Goal: Task Accomplishment & Management: Complete application form

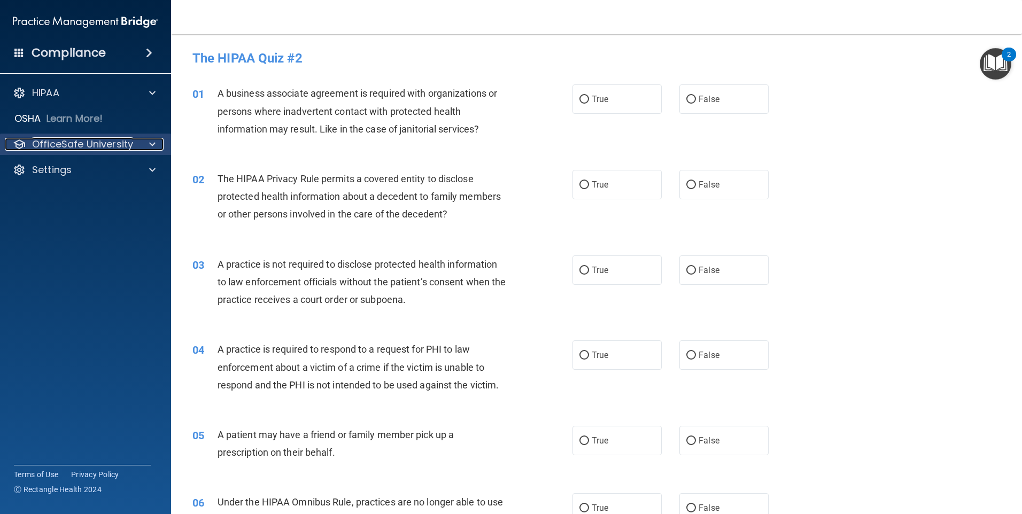
click at [150, 143] on span at bounding box center [152, 144] width 6 height 13
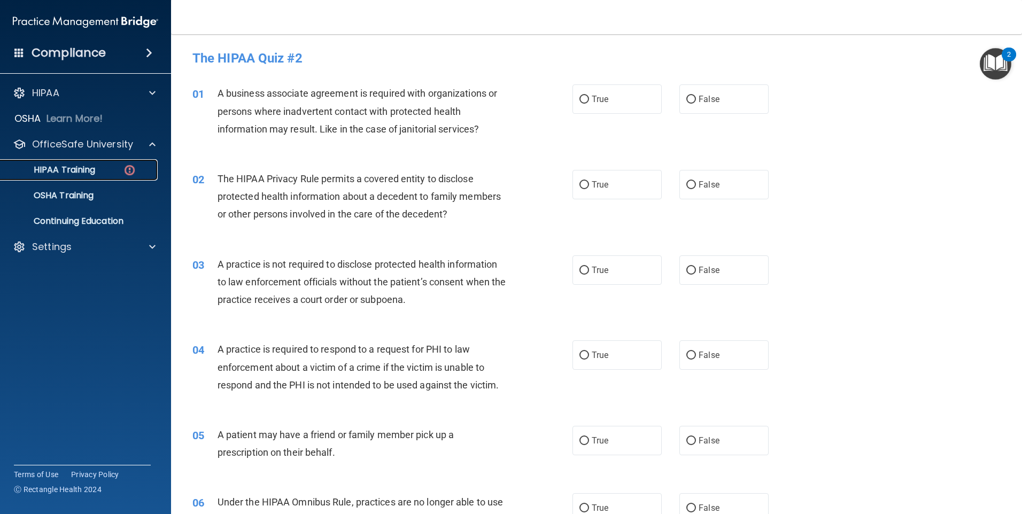
click at [95, 170] on p "HIPAA Training" at bounding box center [51, 170] width 88 height 11
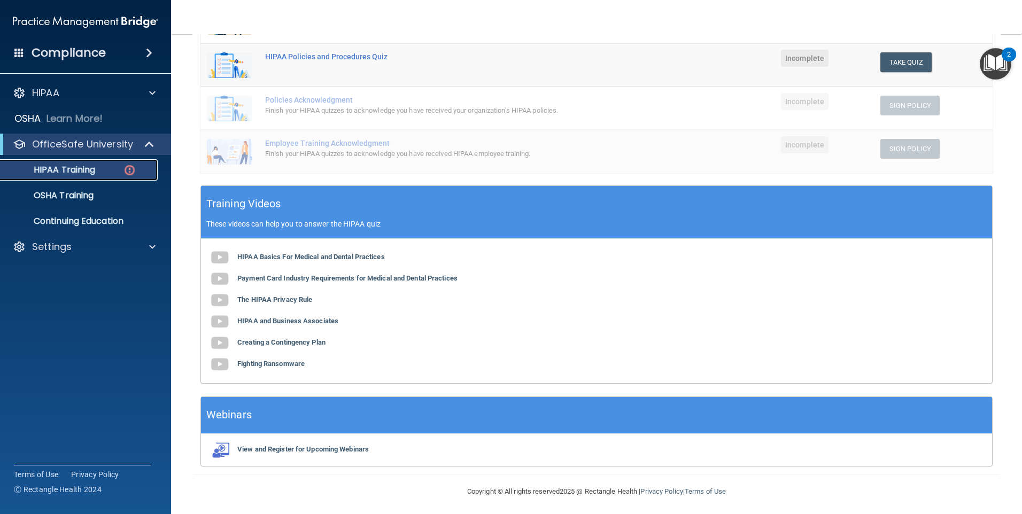
scroll to position [235, 0]
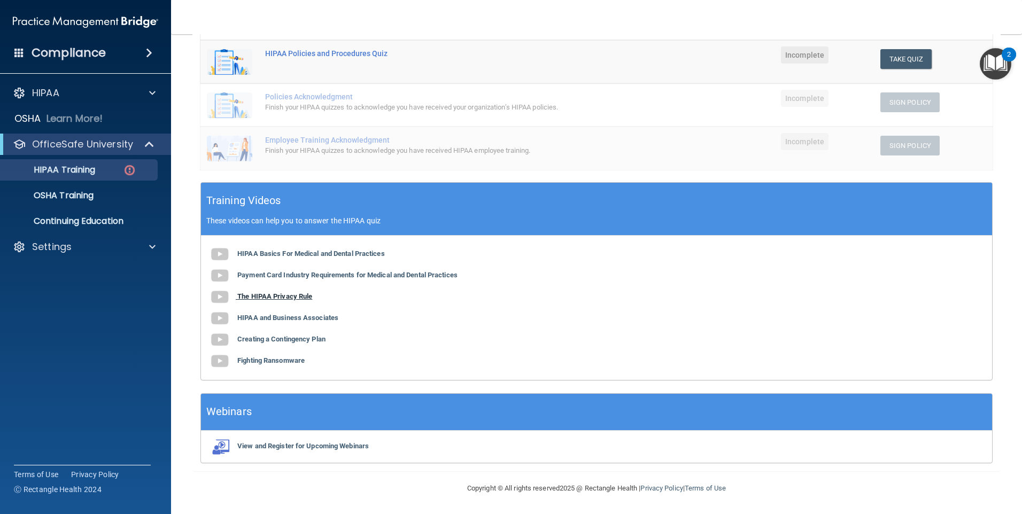
click at [302, 295] on b "The HIPAA Privacy Rule" at bounding box center [274, 296] width 75 height 8
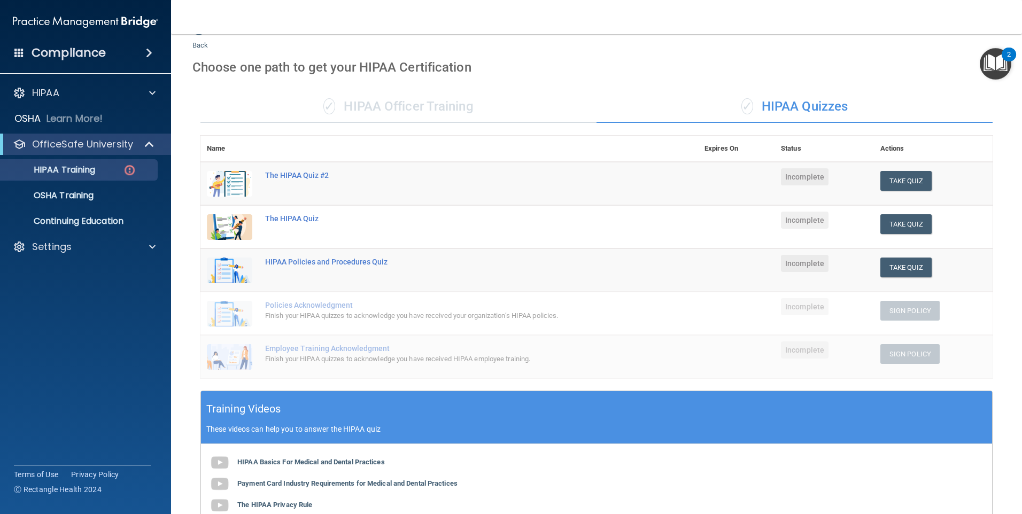
scroll to position [21, 0]
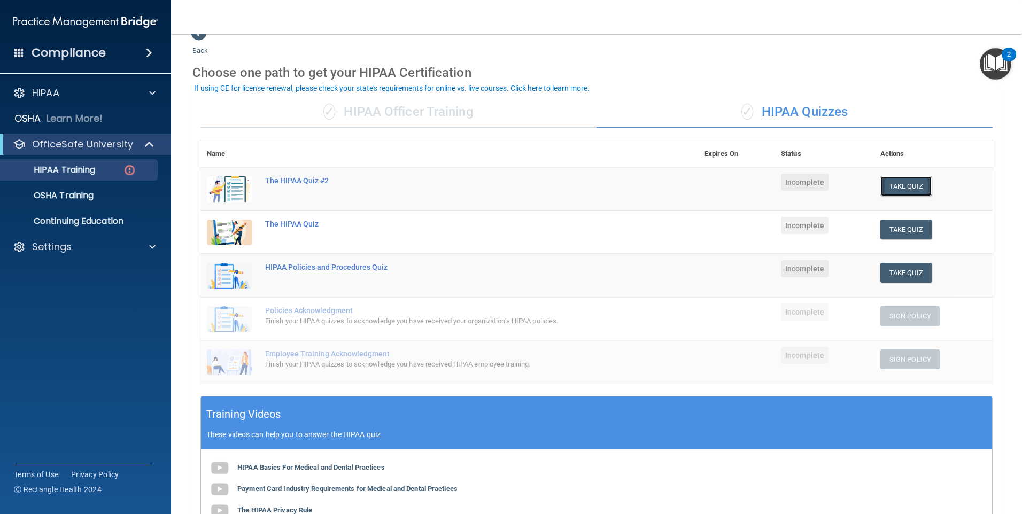
click at [898, 183] on button "Take Quiz" at bounding box center [905, 186] width 51 height 20
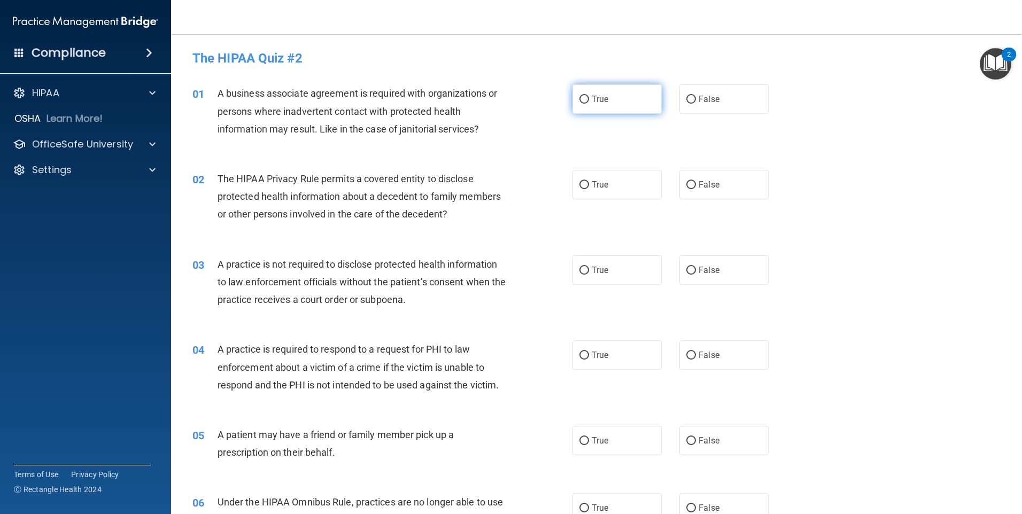
click at [574, 102] on label "True" at bounding box center [616, 98] width 89 height 29
click at [579, 102] on input "True" at bounding box center [584, 100] width 10 height 8
radio input "true"
click at [580, 185] on input "True" at bounding box center [584, 185] width 10 height 8
radio input "true"
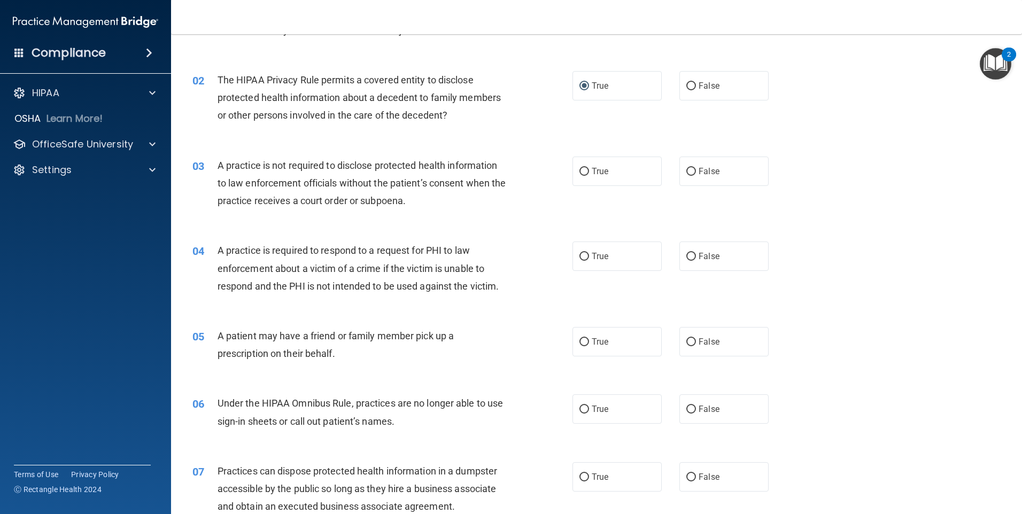
scroll to position [107, 0]
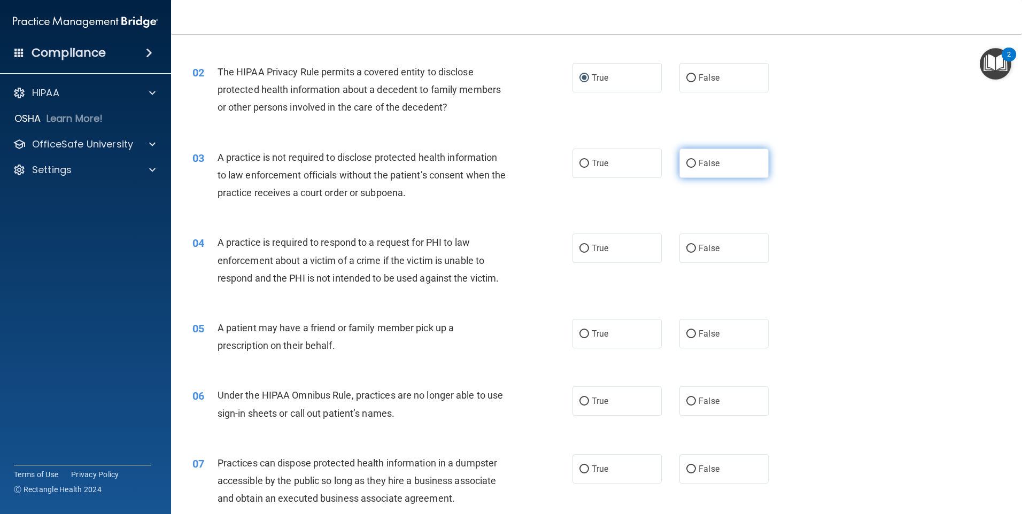
click at [690, 162] on label "False" at bounding box center [723, 163] width 89 height 29
click at [689, 166] on input "False" at bounding box center [691, 164] width 10 height 8
radio input "true"
click at [579, 248] on input "True" at bounding box center [584, 249] width 10 height 8
radio input "true"
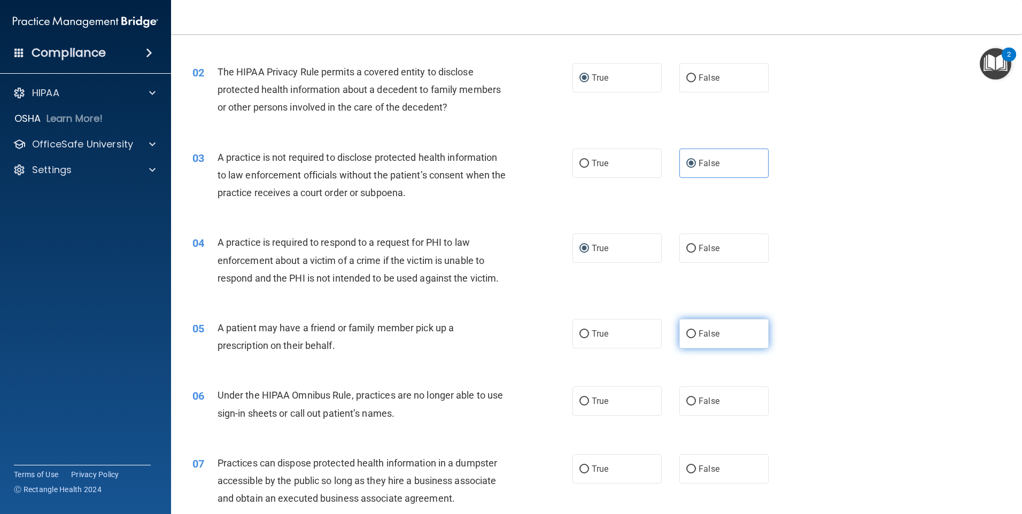
click at [688, 336] on input "False" at bounding box center [691, 334] width 10 height 8
radio input "true"
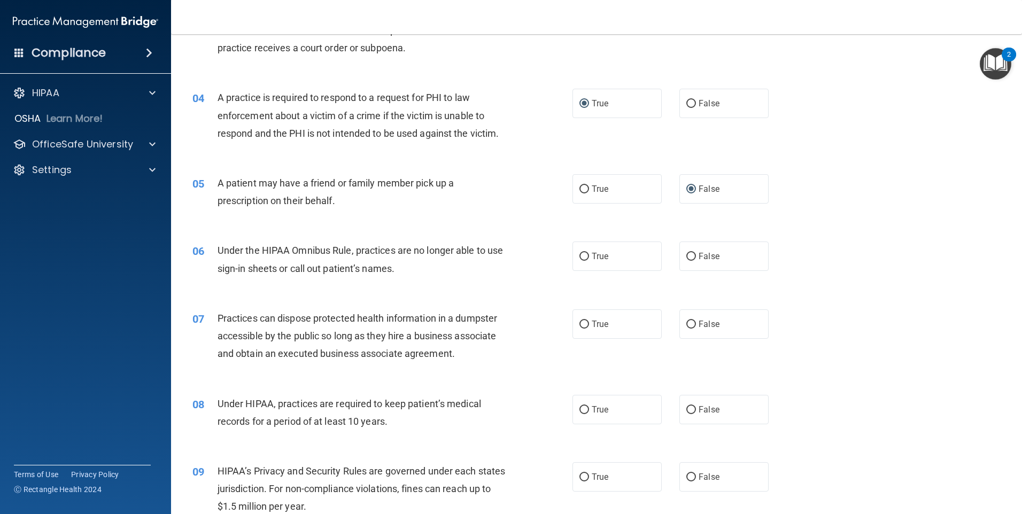
scroll to position [267, 0]
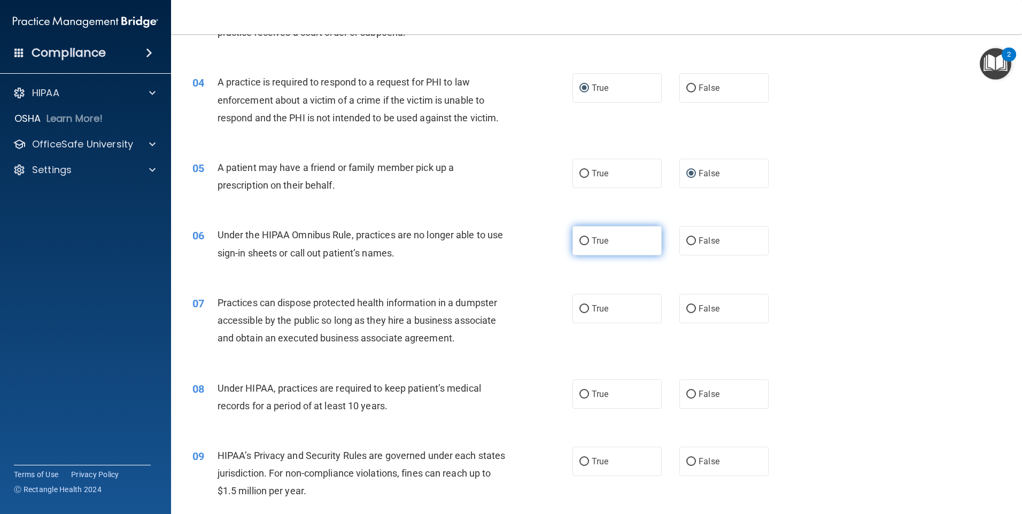
click at [581, 242] on input "True" at bounding box center [584, 241] width 10 height 8
radio input "true"
click at [686, 311] on input "False" at bounding box center [691, 309] width 10 height 8
radio input "true"
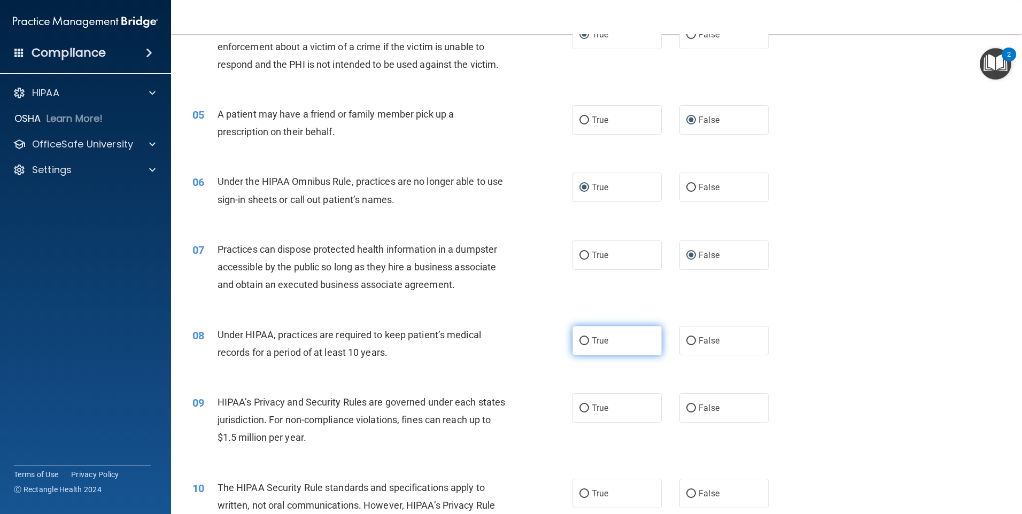
click at [579, 343] on input "True" at bounding box center [584, 341] width 10 height 8
radio input "true"
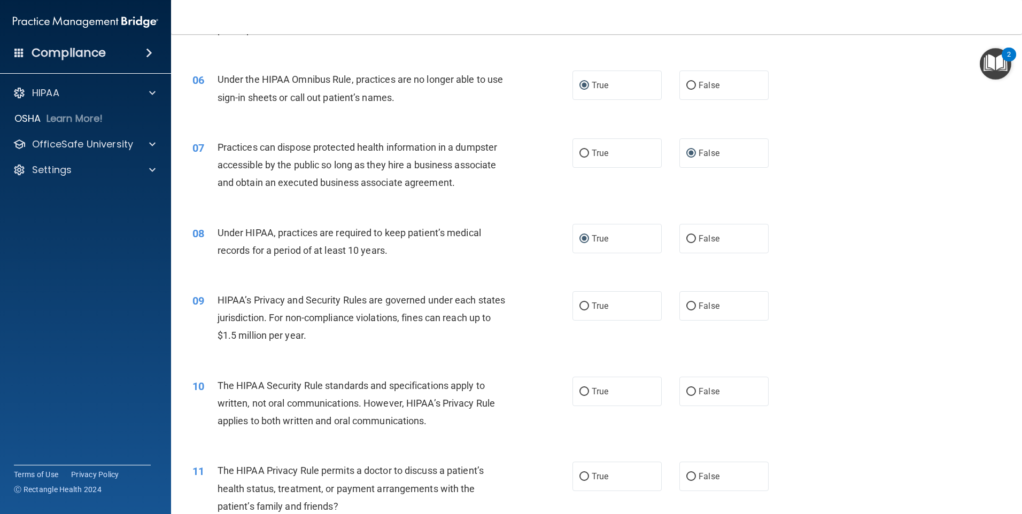
scroll to position [428, 0]
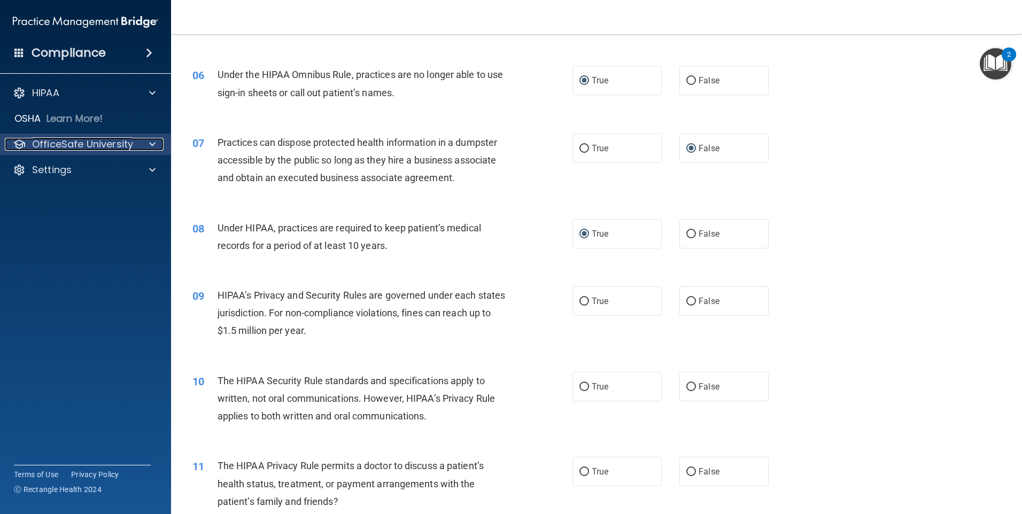
click at [147, 142] on div at bounding box center [150, 144] width 27 height 13
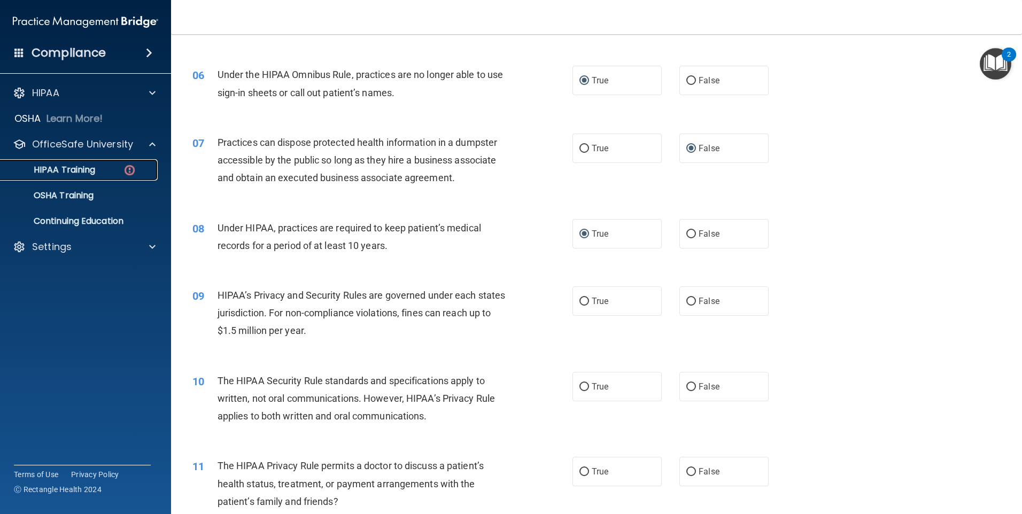
click at [92, 168] on p "HIPAA Training" at bounding box center [51, 170] width 88 height 11
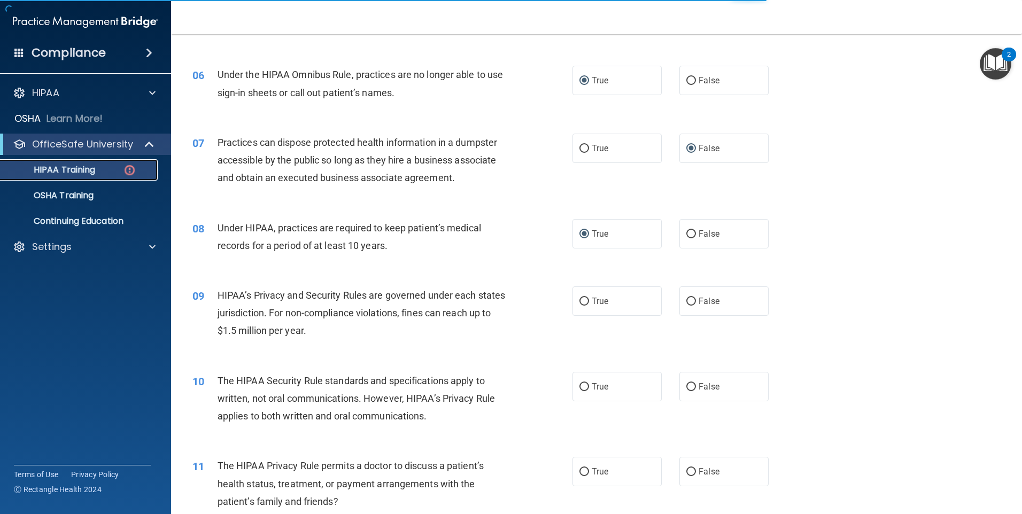
scroll to position [235, 0]
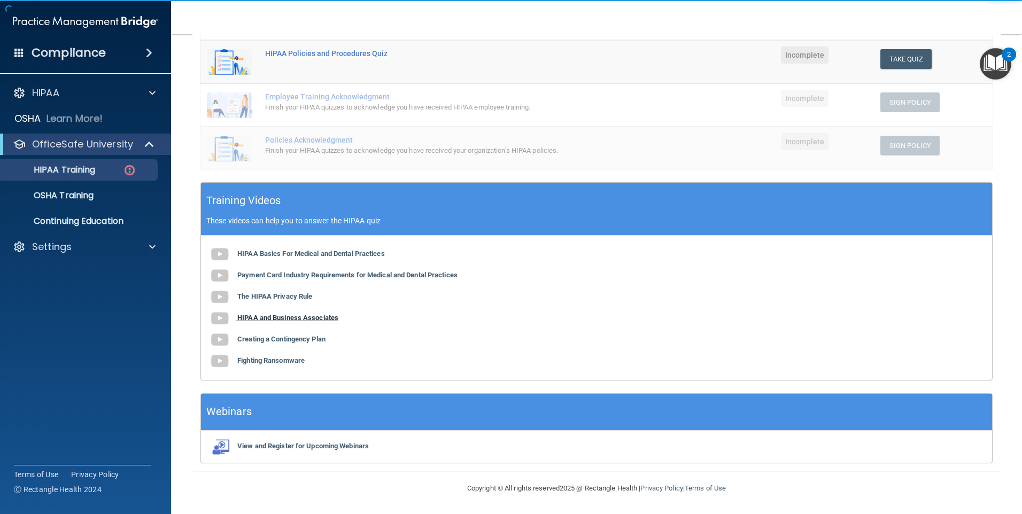
click at [262, 317] on b "HIPAA and Business Associates" at bounding box center [287, 318] width 101 height 8
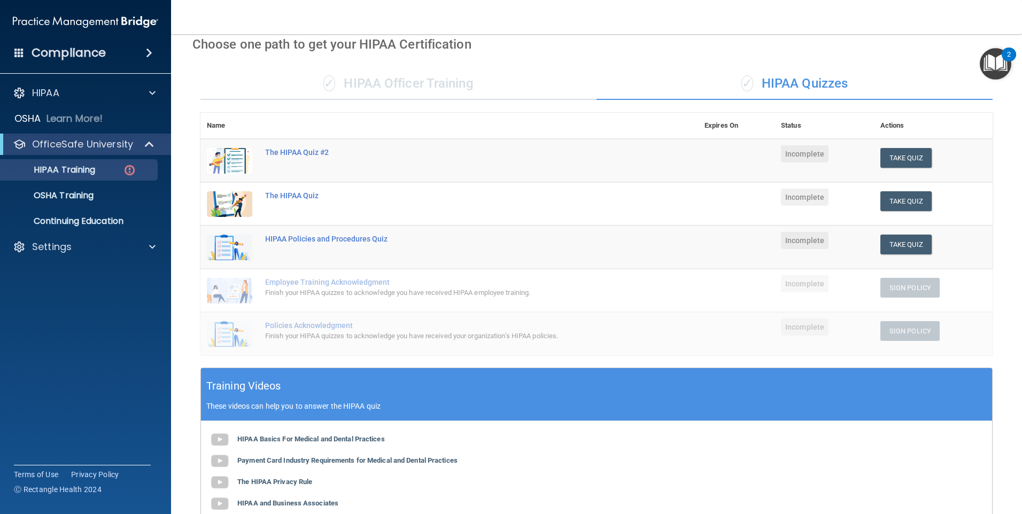
scroll to position [21, 0]
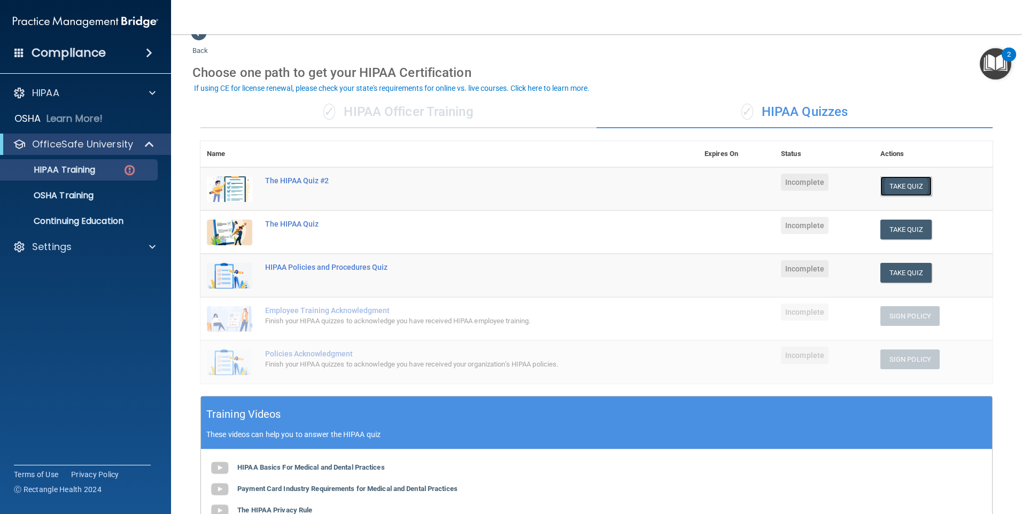
click at [890, 185] on button "Take Quiz" at bounding box center [905, 186] width 51 height 20
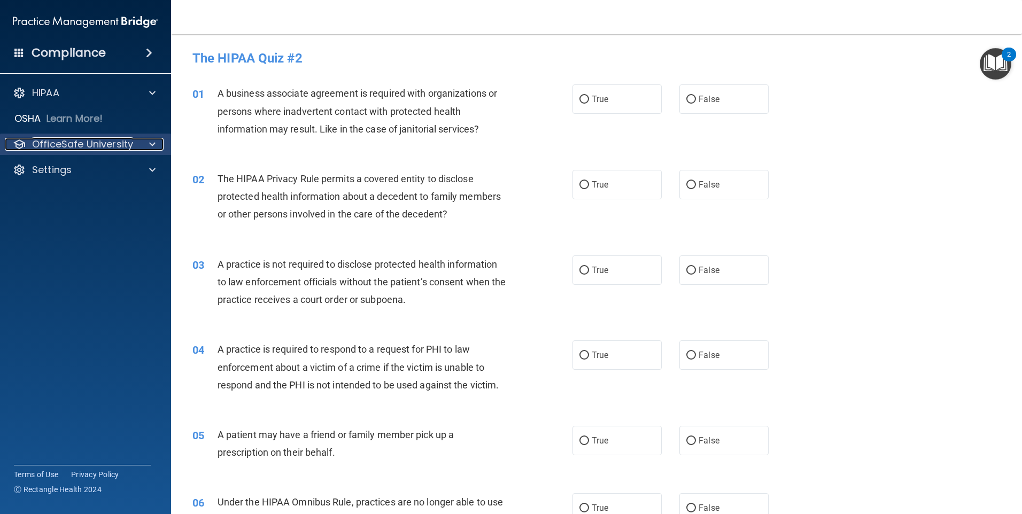
click at [50, 144] on p "OfficeSafe University" at bounding box center [82, 144] width 101 height 13
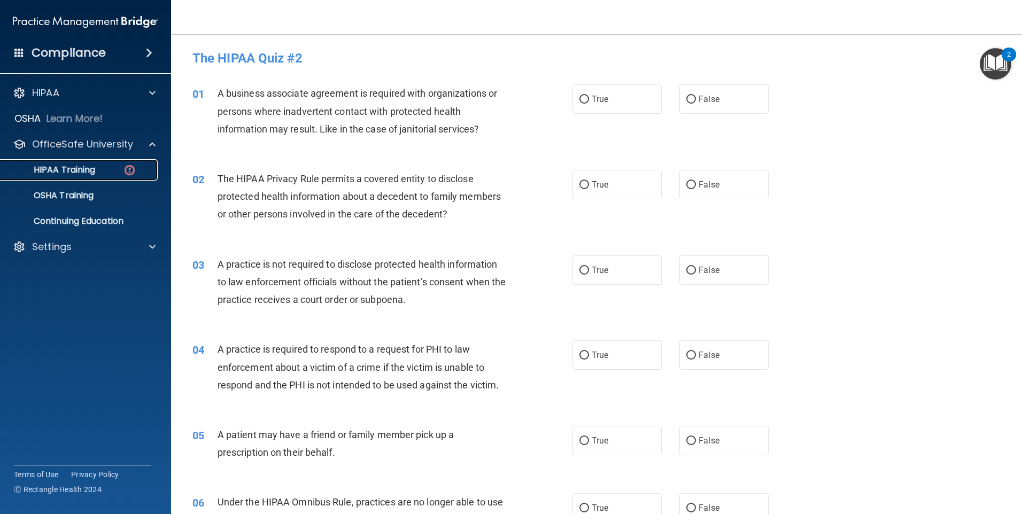
click at [59, 165] on p "HIPAA Training" at bounding box center [51, 170] width 88 height 11
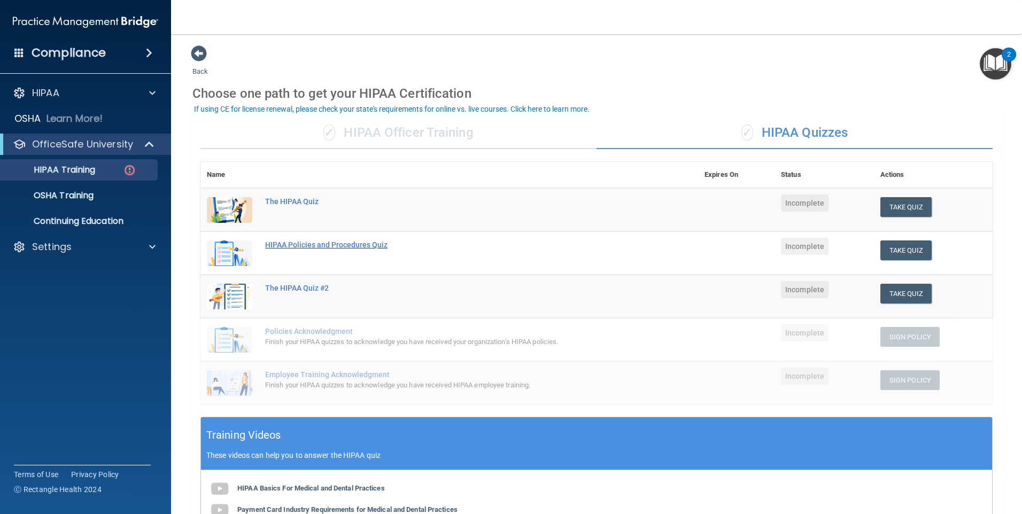
click at [313, 248] on div "HIPAA Policies and Procedures Quiz" at bounding box center [454, 244] width 379 height 9
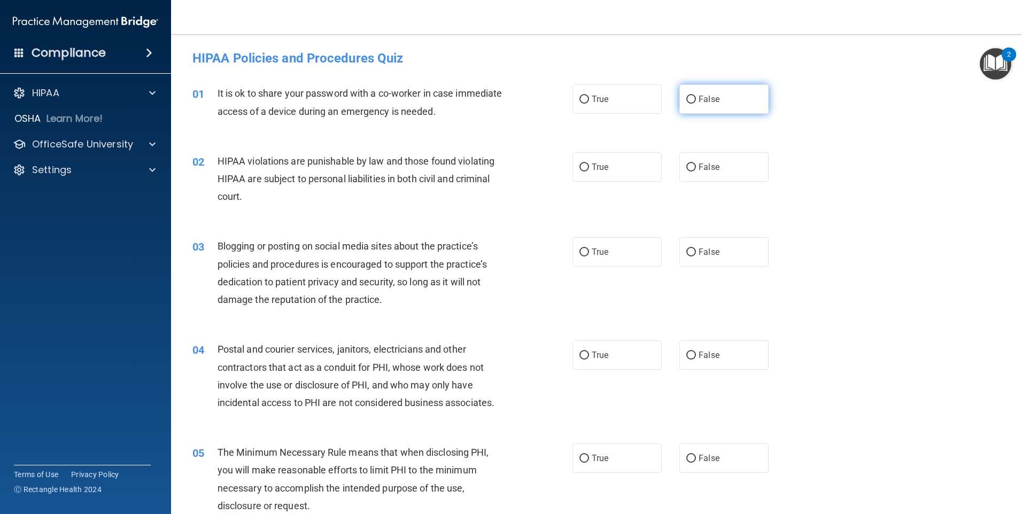
click at [690, 98] on input "False" at bounding box center [691, 100] width 10 height 8
radio input "true"
click at [592, 162] on span "True" at bounding box center [600, 167] width 17 height 10
click at [588, 164] on input "True" at bounding box center [584, 168] width 10 height 8
radio input "true"
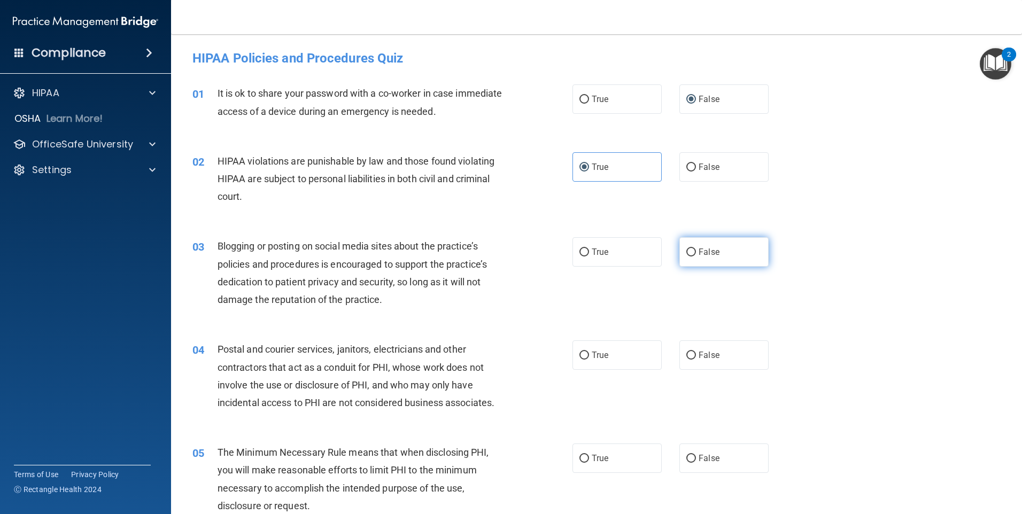
click at [687, 250] on input "False" at bounding box center [691, 252] width 10 height 8
radio input "true"
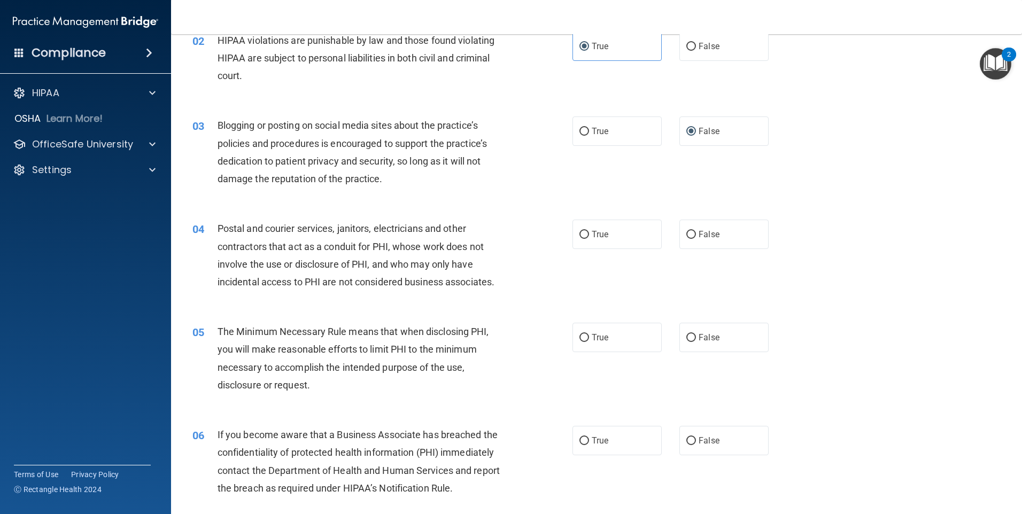
scroll to position [107, 0]
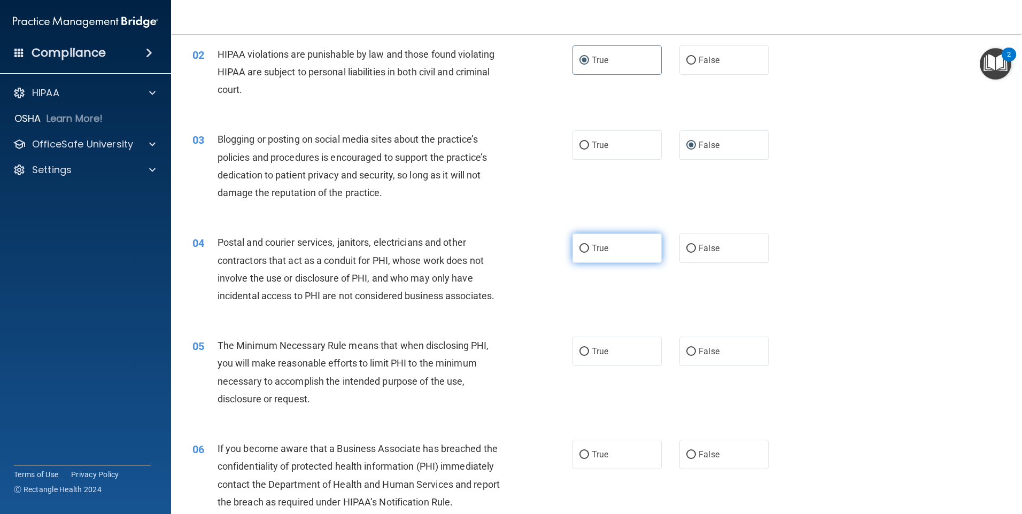
click at [579, 247] on input "True" at bounding box center [584, 249] width 10 height 8
radio input "true"
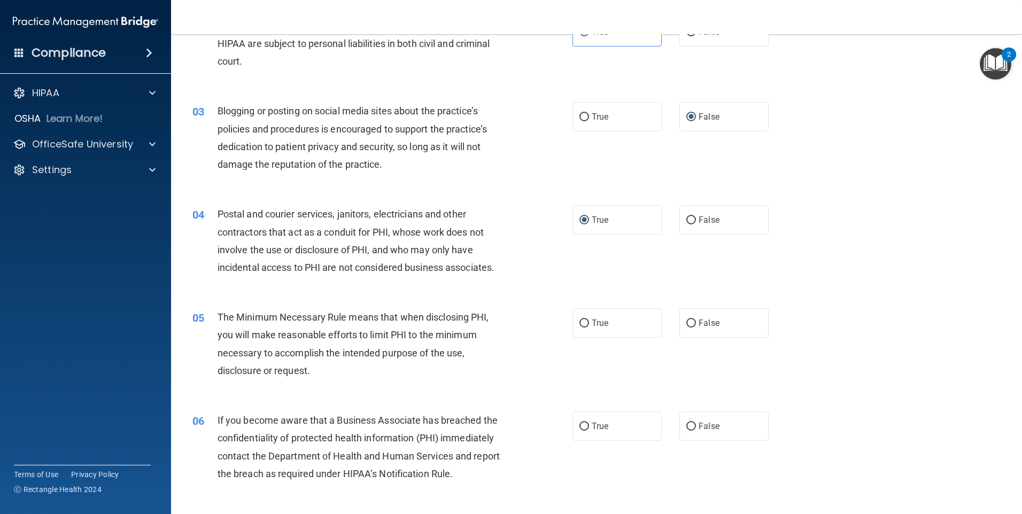
scroll to position [214, 0]
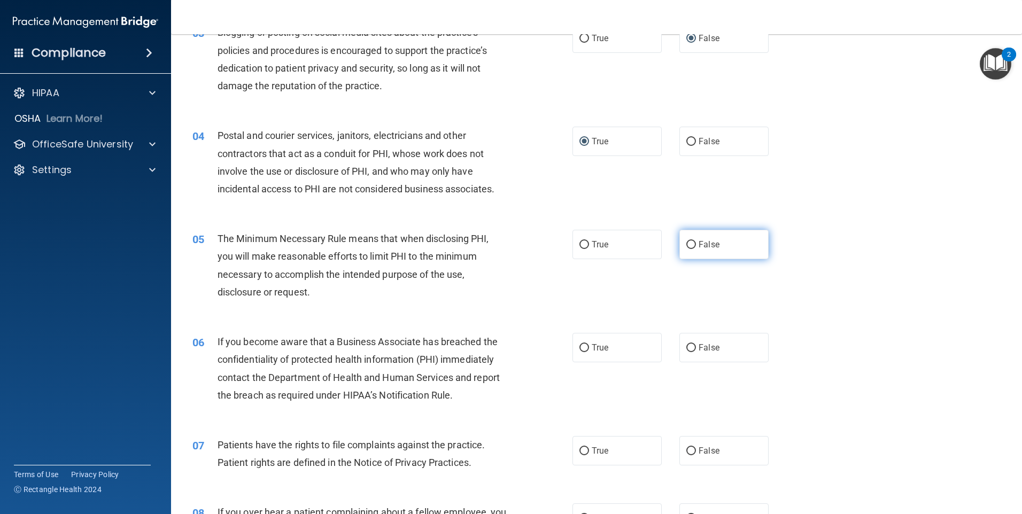
click at [690, 242] on input "False" at bounding box center [691, 245] width 10 height 8
radio input "true"
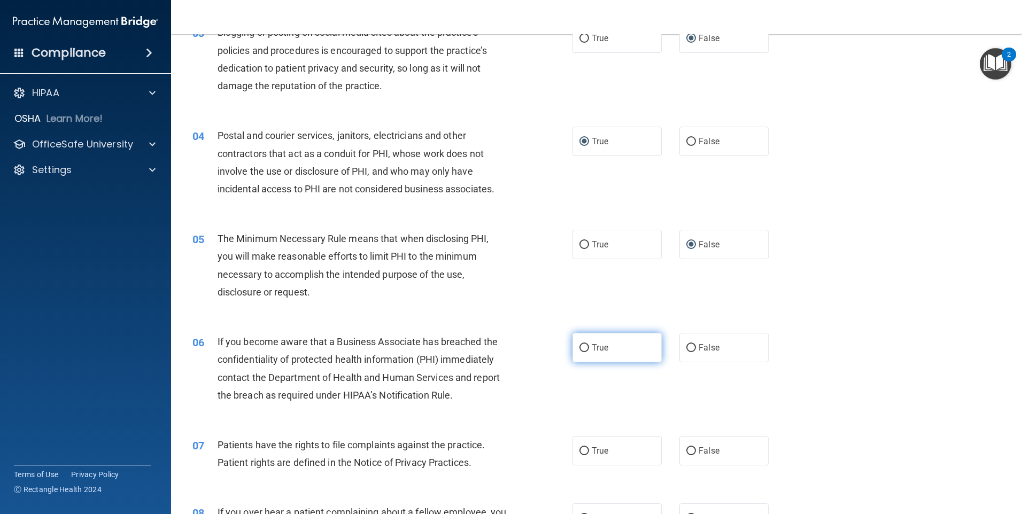
click at [579, 349] on input "True" at bounding box center [584, 348] width 10 height 8
radio input "true"
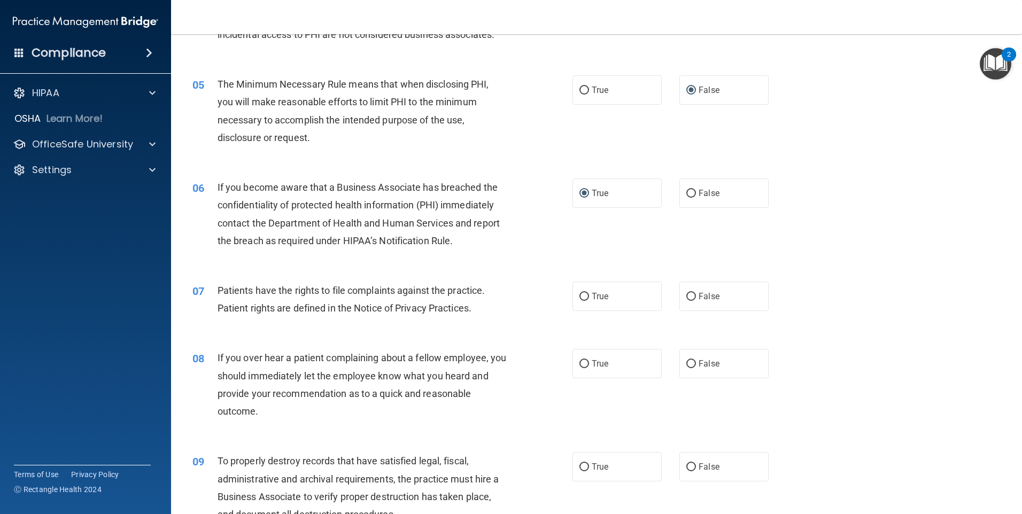
scroll to position [374, 0]
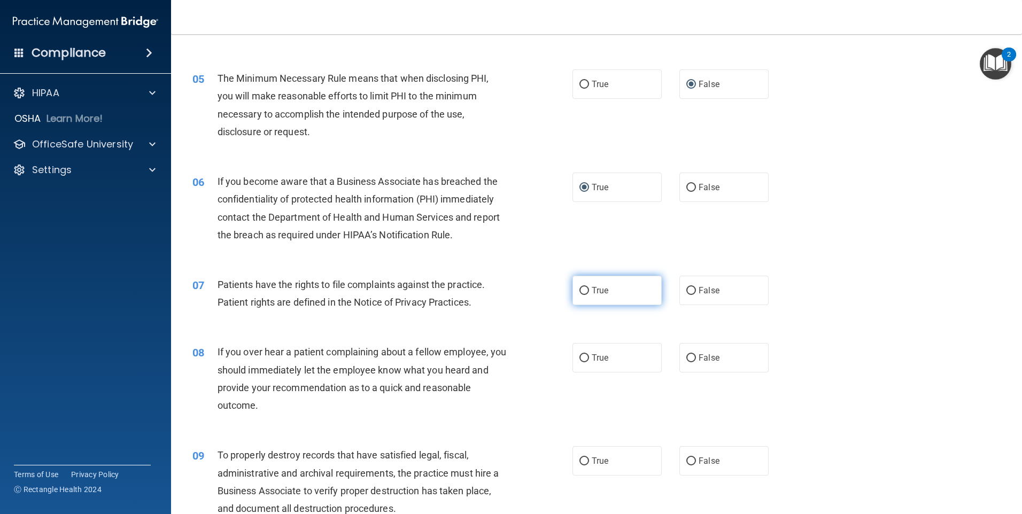
click at [584, 293] on input "True" at bounding box center [584, 291] width 10 height 8
radio input "true"
click at [640, 355] on label "True" at bounding box center [616, 357] width 89 height 29
click at [589, 355] on input "True" at bounding box center [584, 358] width 10 height 8
radio input "true"
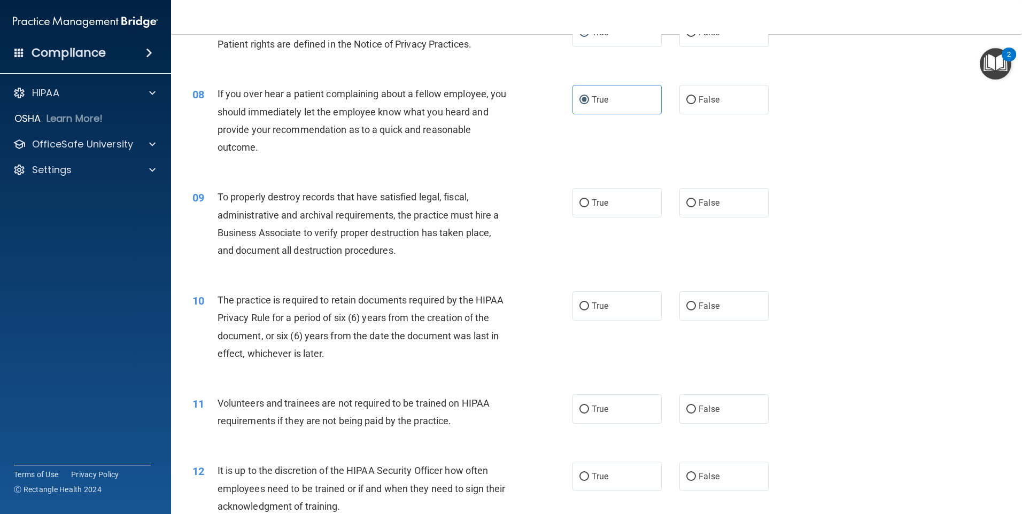
scroll to position [641, 0]
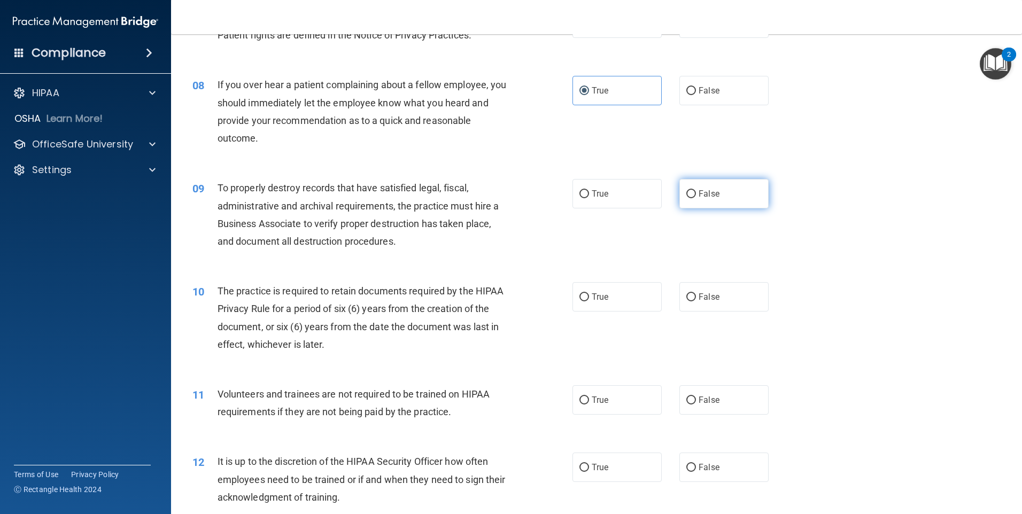
click at [698, 196] on span "False" at bounding box center [708, 194] width 21 height 10
click at [696, 196] on input "False" at bounding box center [691, 194] width 10 height 8
radio input "true"
click at [608, 301] on label "True" at bounding box center [616, 296] width 89 height 29
click at [589, 301] on input "True" at bounding box center [584, 297] width 10 height 8
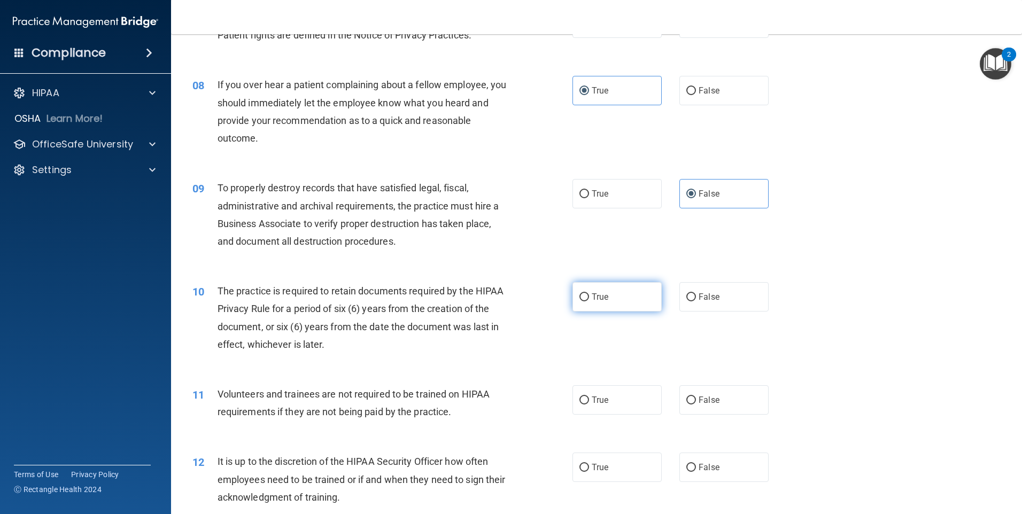
radio input "true"
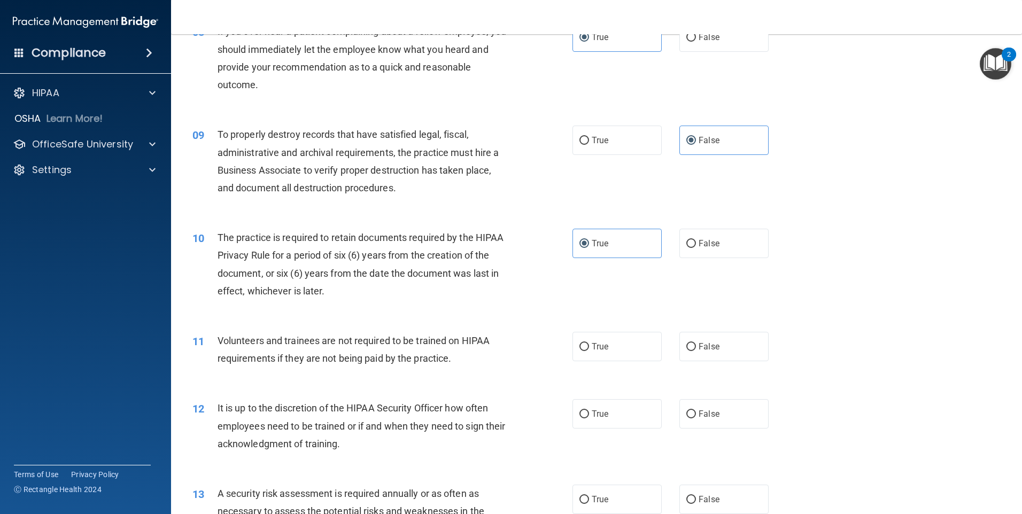
scroll to position [748, 0]
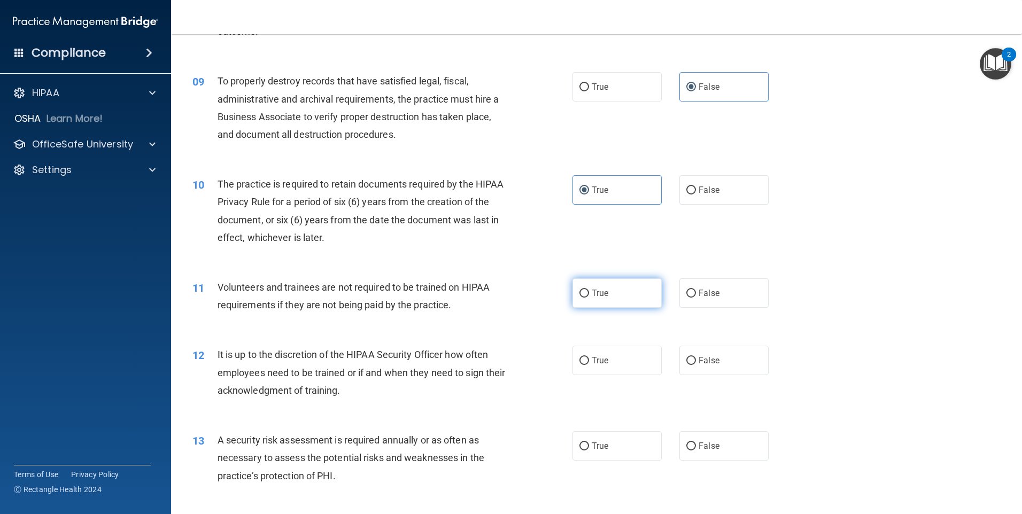
click at [584, 292] on input "True" at bounding box center [584, 294] width 10 height 8
radio input "true"
click at [686, 360] on input "False" at bounding box center [691, 361] width 10 height 8
radio input "true"
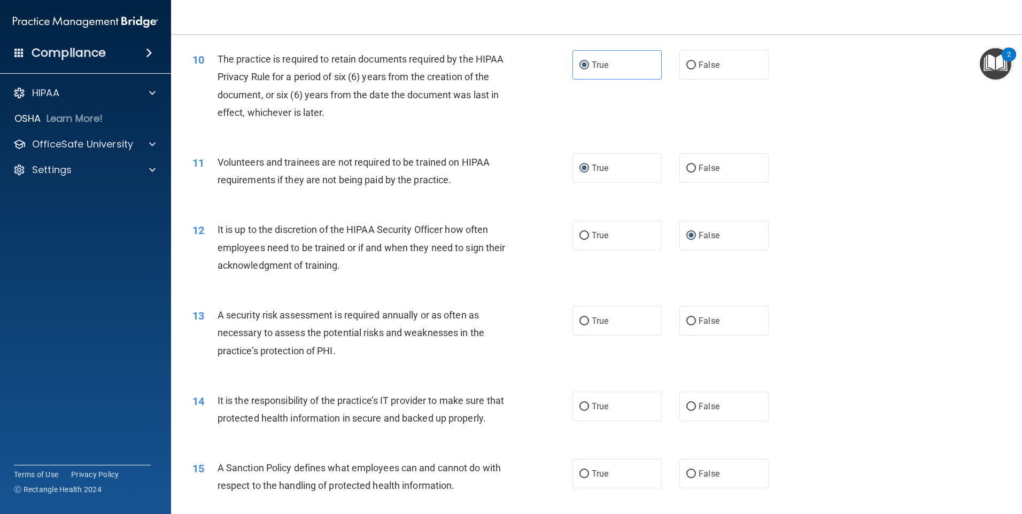
scroll to position [908, 0]
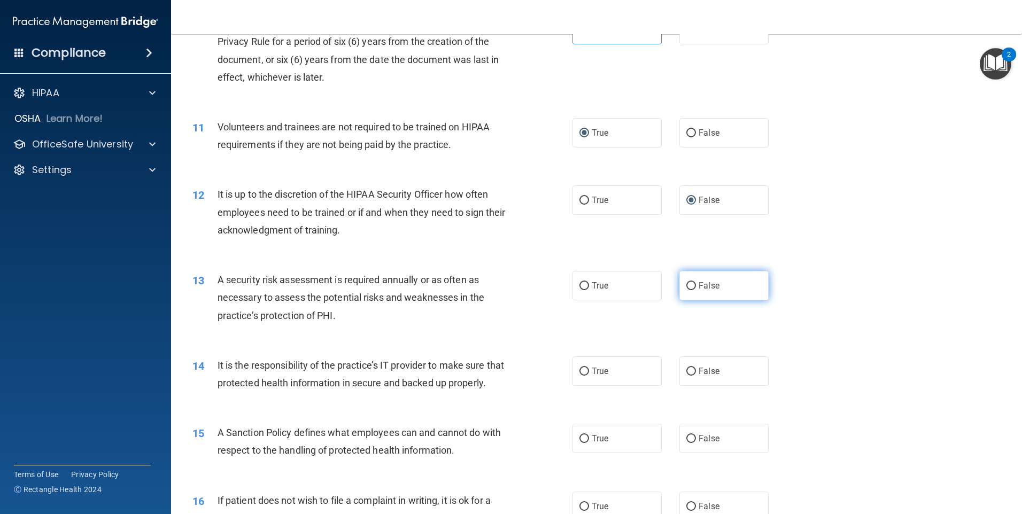
drag, startPoint x: 687, startPoint y: 286, endPoint x: 676, endPoint y: 287, distance: 10.7
click at [687, 286] on input "False" at bounding box center [691, 286] width 10 height 8
radio input "true"
click at [688, 371] on input "False" at bounding box center [691, 372] width 10 height 8
radio input "true"
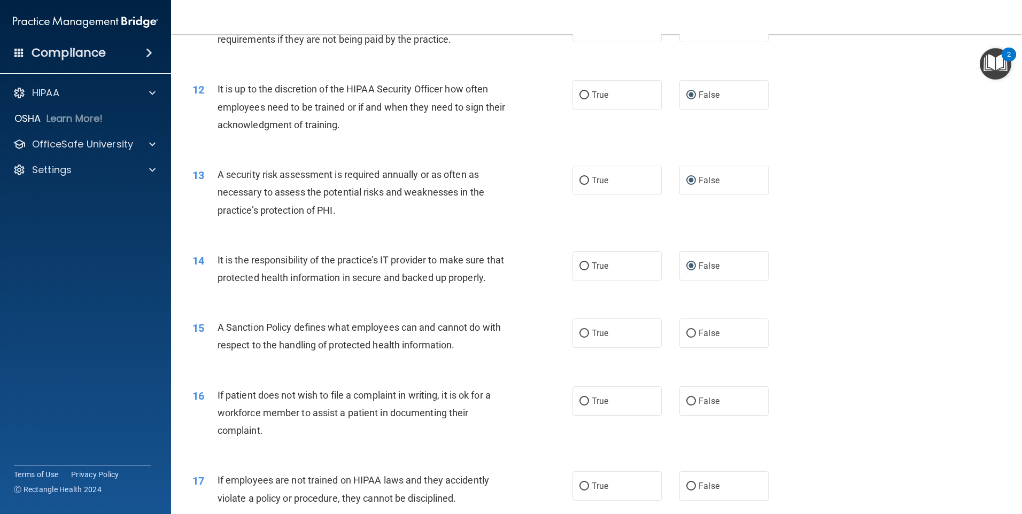
scroll to position [1069, 0]
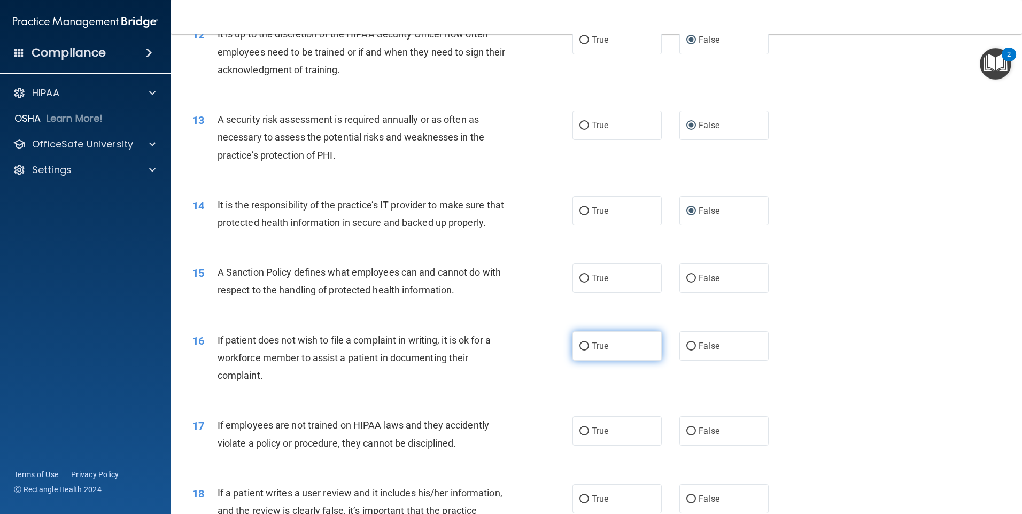
click at [584, 351] on input "True" at bounding box center [584, 347] width 10 height 8
radio input "true"
click at [579, 283] on input "True" at bounding box center [584, 279] width 10 height 8
radio input "true"
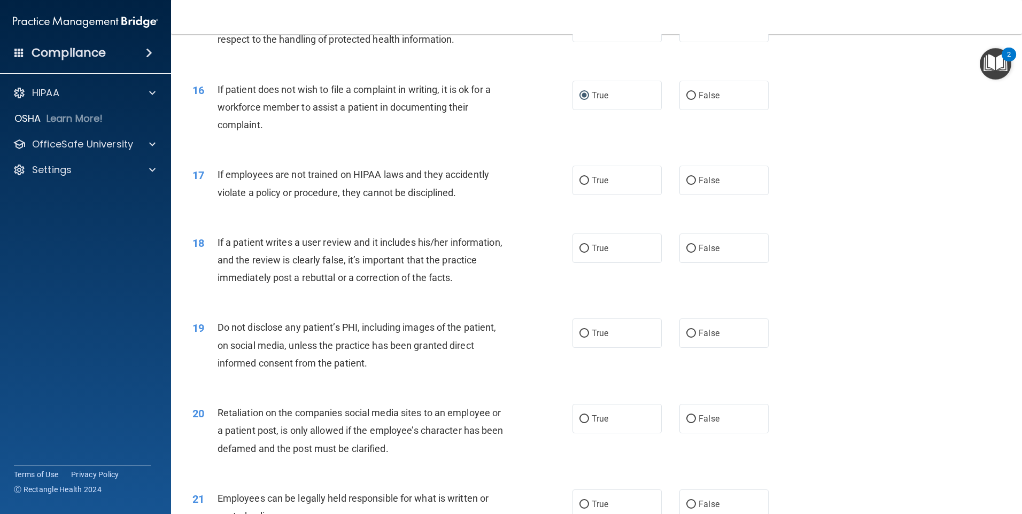
scroll to position [1336, 0]
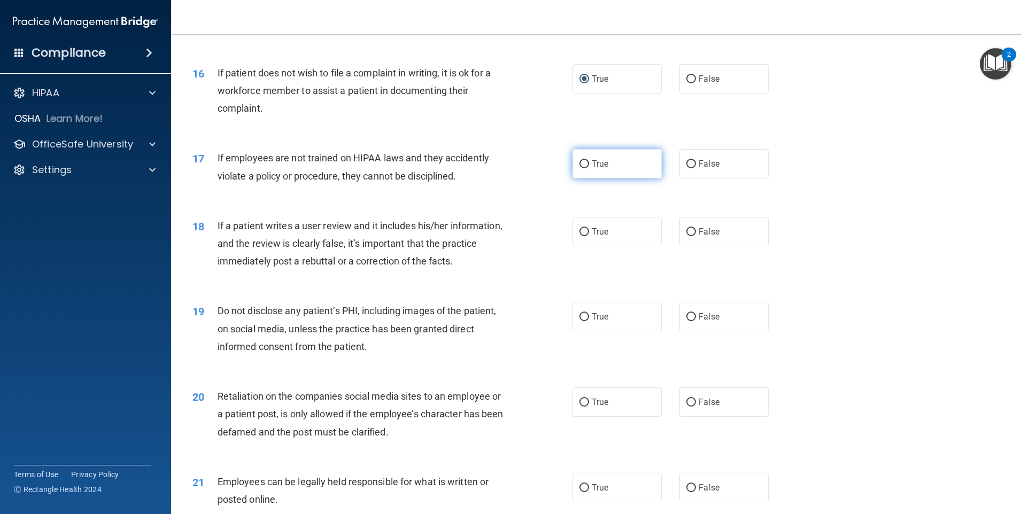
click at [600, 169] on span "True" at bounding box center [600, 164] width 17 height 10
click at [589, 168] on input "True" at bounding box center [584, 164] width 10 height 8
radio input "true"
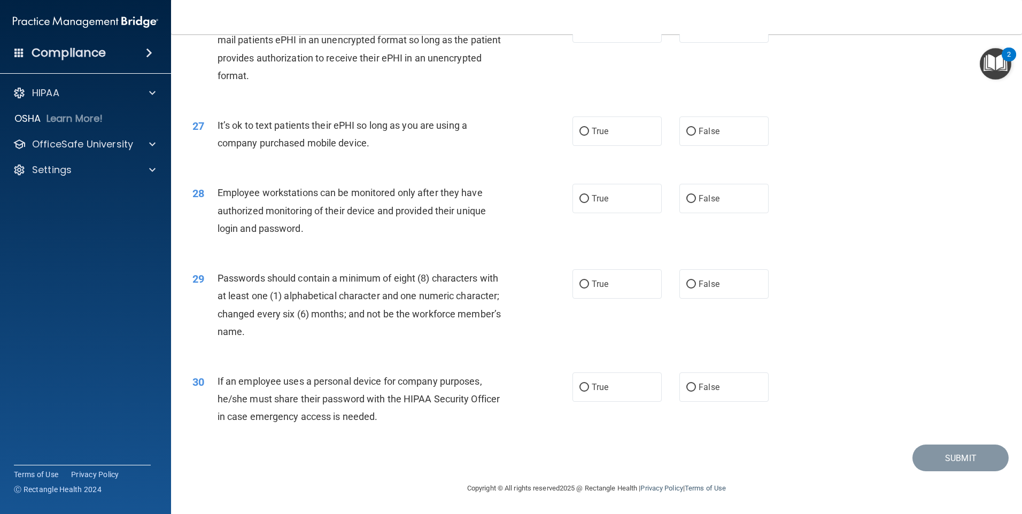
scroll to position [2169, 0]
click at [691, 382] on label "False" at bounding box center [723, 386] width 89 height 29
click at [691, 384] on input "False" at bounding box center [691, 388] width 10 height 8
radio input "true"
drag, startPoint x: 563, startPoint y: 284, endPoint x: 581, endPoint y: 284, distance: 17.6
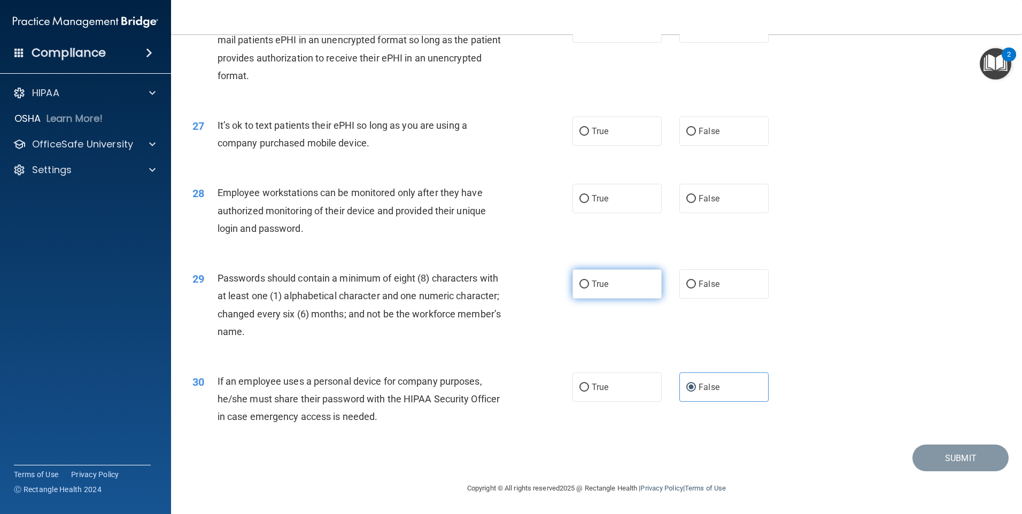
click at [787, 269] on ng-form "29 Passwords should contain a minimum of eight (8) characters with at least one…" at bounding box center [787, 269] width 0 height 0
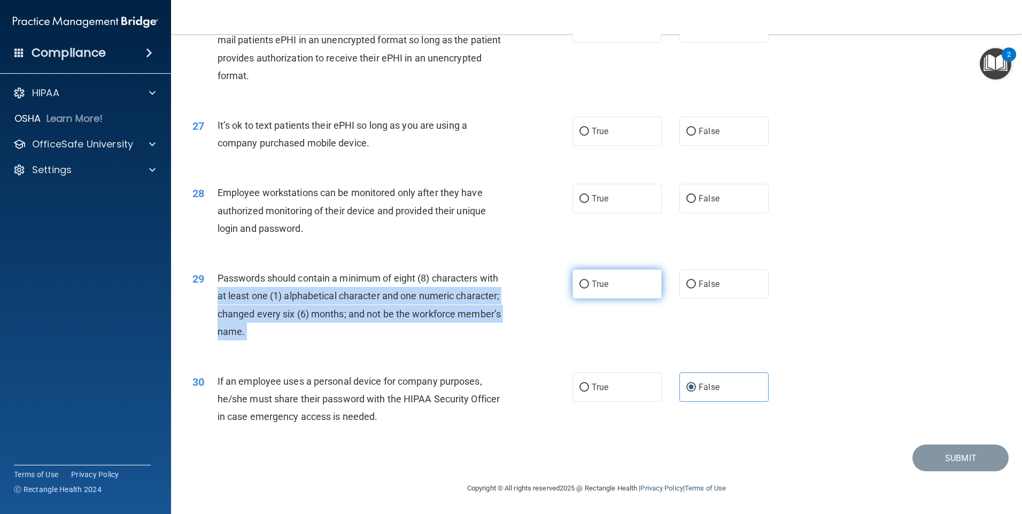
click at [582, 284] on input "True" at bounding box center [584, 285] width 10 height 8
radio input "true"
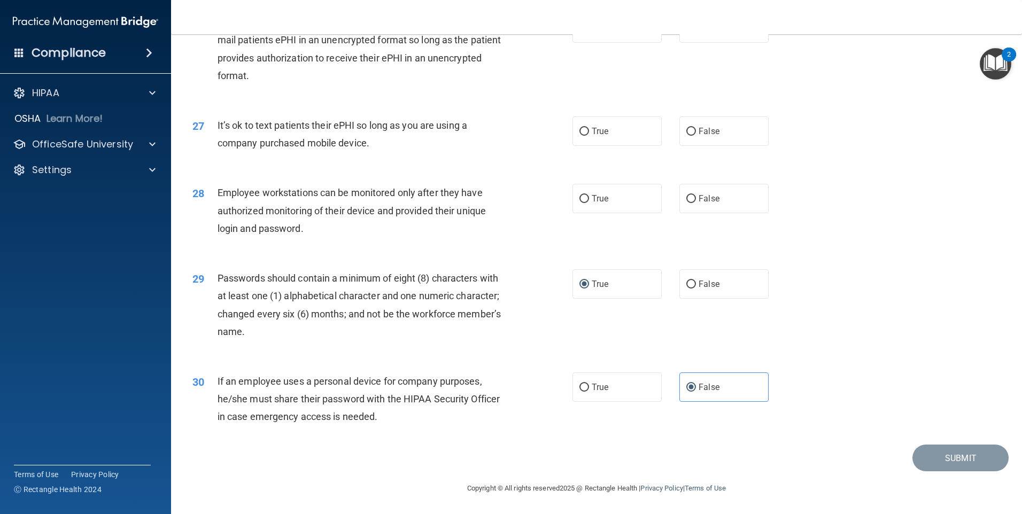
click at [253, 203] on div "Employee workstations can be monitored only after they have authorized monitori…" at bounding box center [365, 210] width 297 height 53
click at [601, 193] on label "True" at bounding box center [616, 198] width 89 height 29
click at [589, 195] on input "True" at bounding box center [584, 199] width 10 height 8
radio input "true"
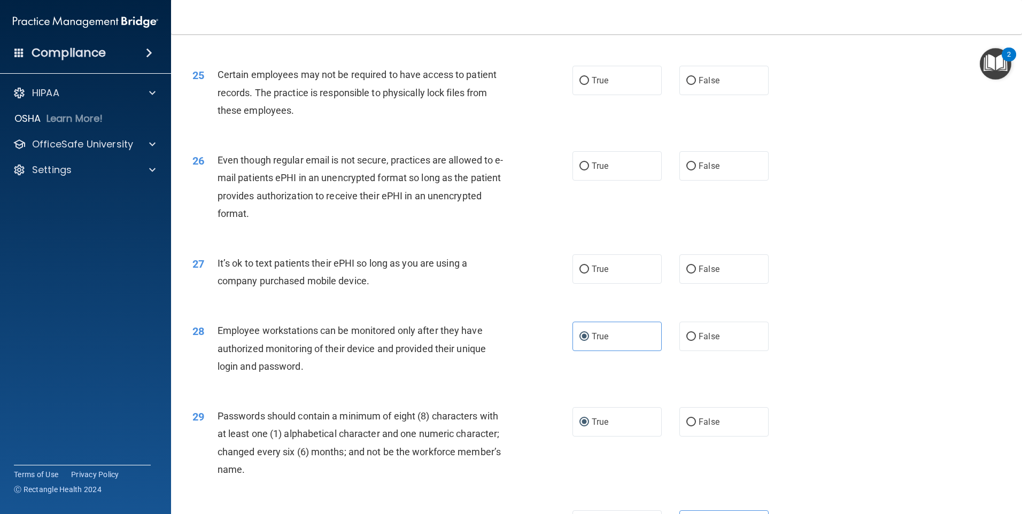
scroll to position [2008, 0]
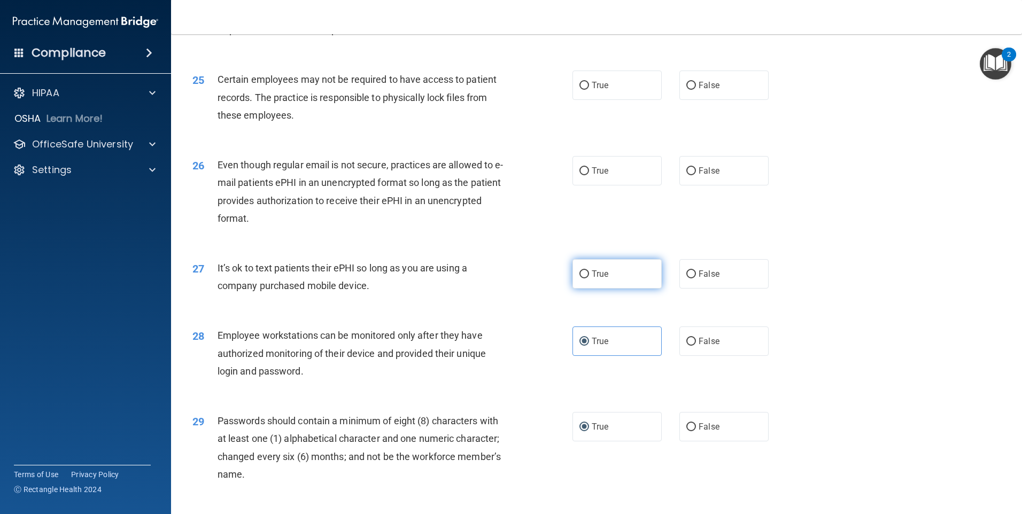
click at [579, 278] on input "True" at bounding box center [584, 274] width 10 height 8
radio input "true"
click at [700, 185] on label "False" at bounding box center [723, 170] width 89 height 29
click at [696, 175] on input "False" at bounding box center [691, 171] width 10 height 8
radio input "true"
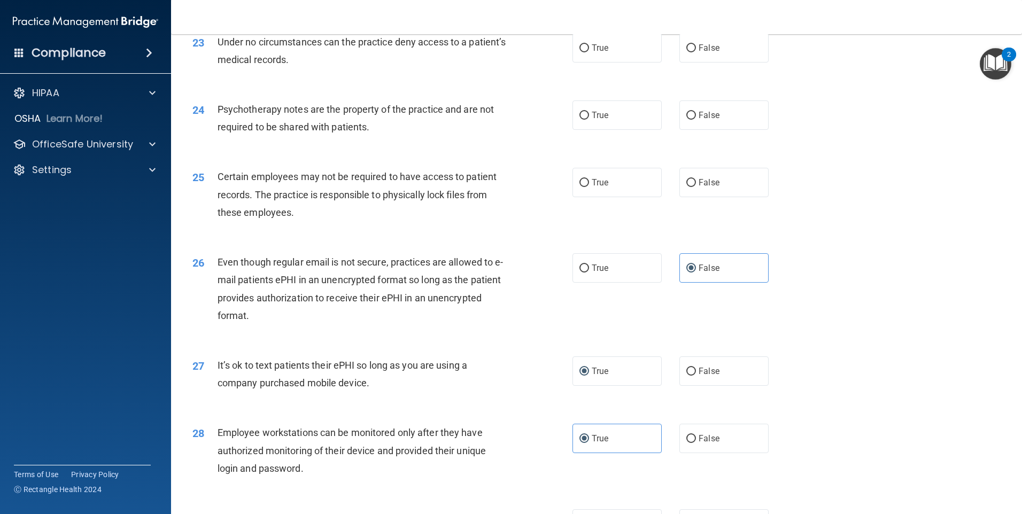
scroll to position [1901, 0]
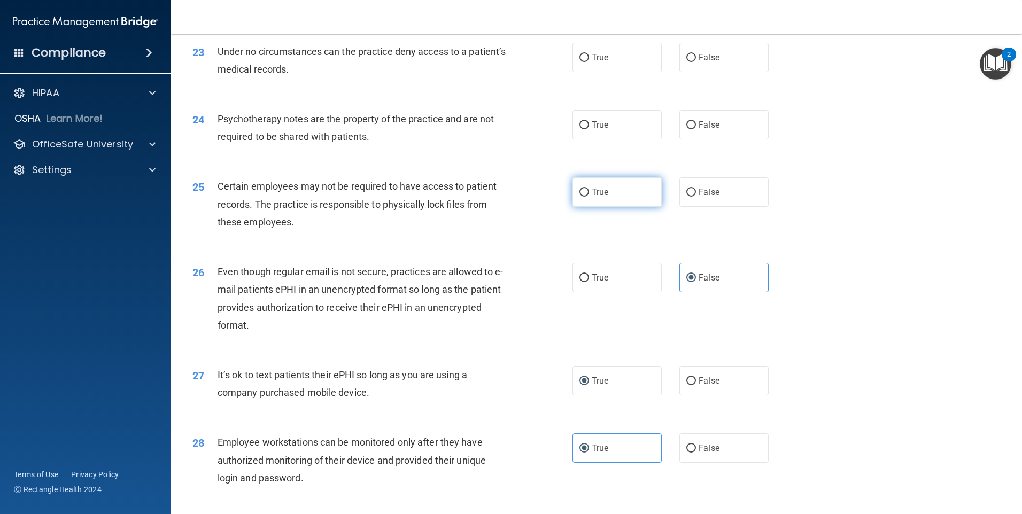
click at [593, 197] on span "True" at bounding box center [600, 192] width 17 height 10
click at [589, 197] on input "True" at bounding box center [584, 193] width 10 height 8
radio input "true"
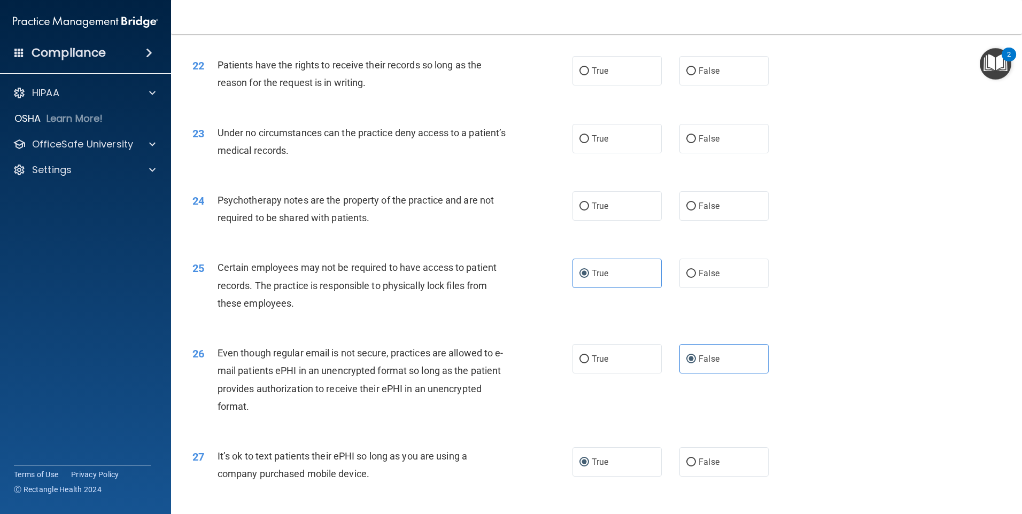
scroll to position [1794, 0]
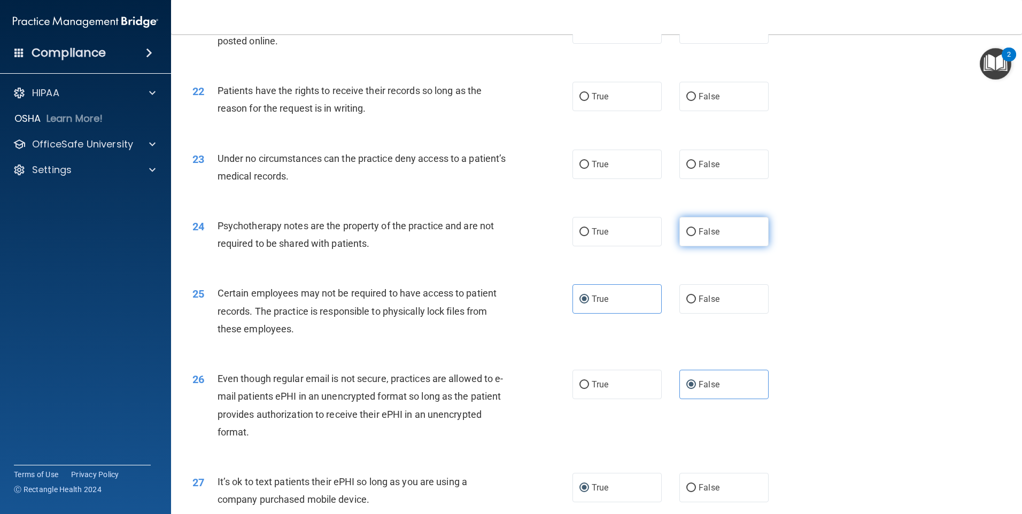
click at [686, 236] on input "False" at bounding box center [691, 232] width 10 height 8
radio input "true"
click at [585, 169] on input "True" at bounding box center [584, 165] width 10 height 8
radio input "true"
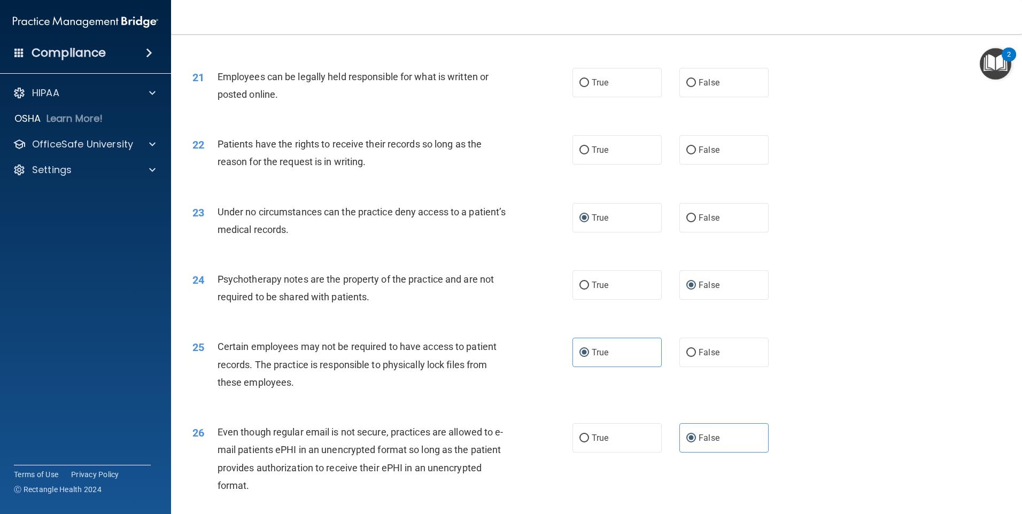
scroll to position [1688, 0]
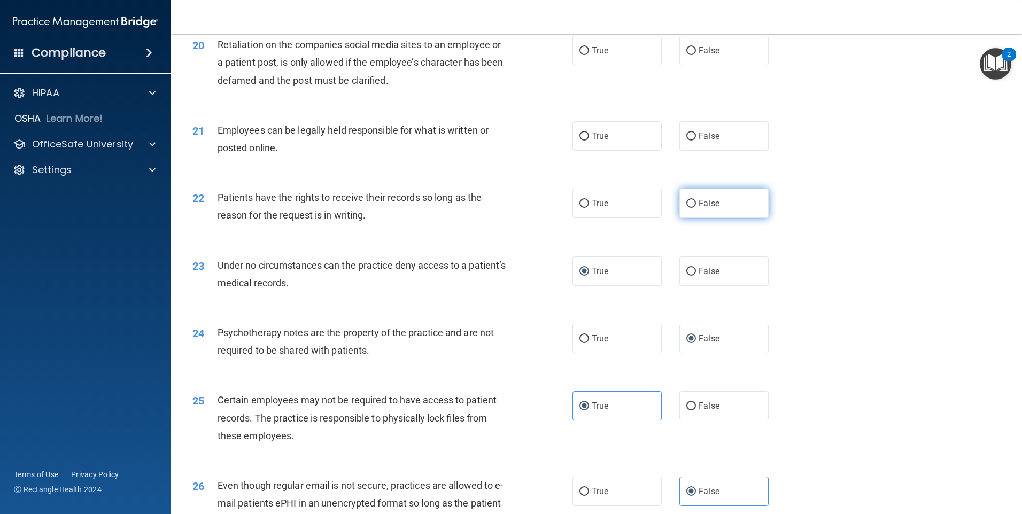
click at [686, 215] on label "False" at bounding box center [723, 203] width 89 height 29
click at [686, 208] on input "False" at bounding box center [691, 204] width 10 height 8
radio input "true"
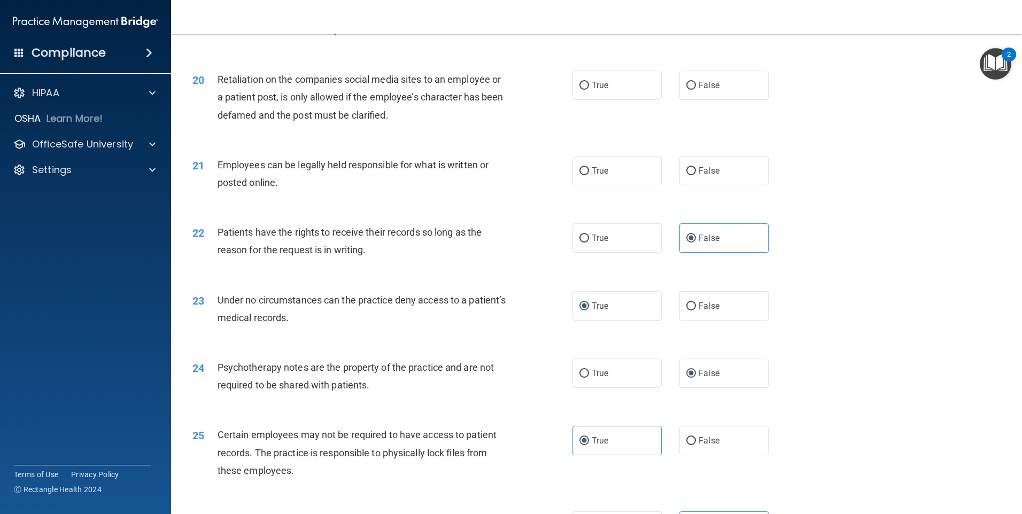
scroll to position [1634, 0]
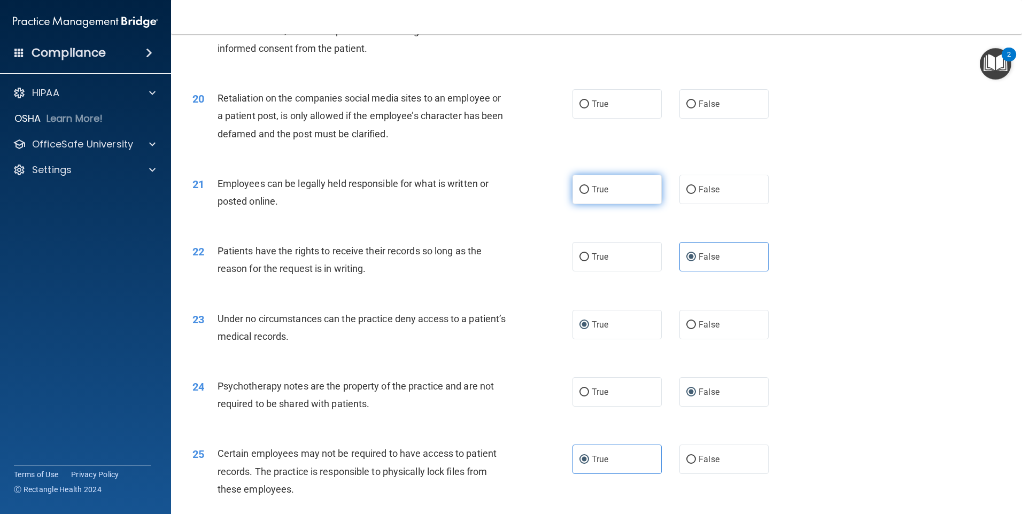
click at [593, 195] on span "True" at bounding box center [600, 189] width 17 height 10
click at [589, 194] on input "True" at bounding box center [584, 190] width 10 height 8
radio input "true"
click at [587, 119] on label "True" at bounding box center [616, 103] width 89 height 29
click at [587, 108] on input "True" at bounding box center [584, 104] width 10 height 8
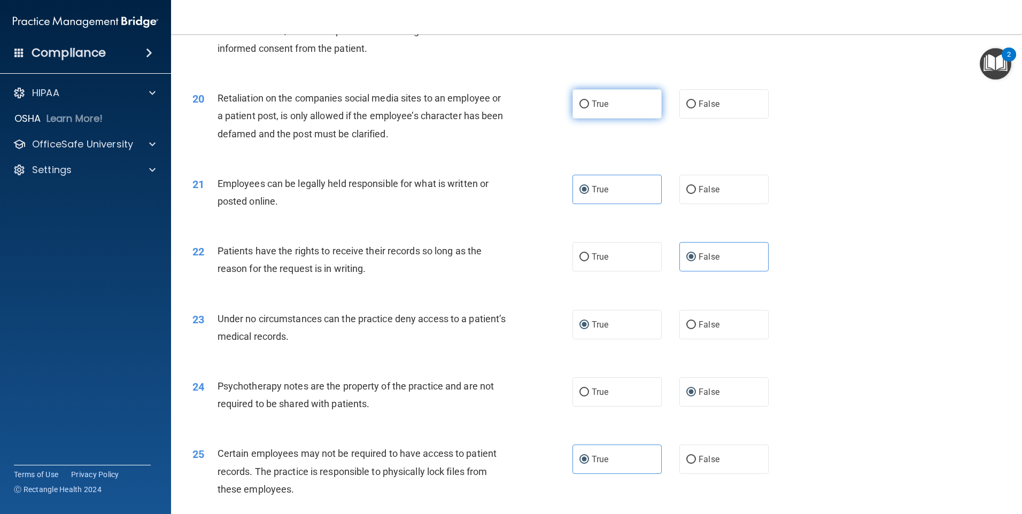
radio input "true"
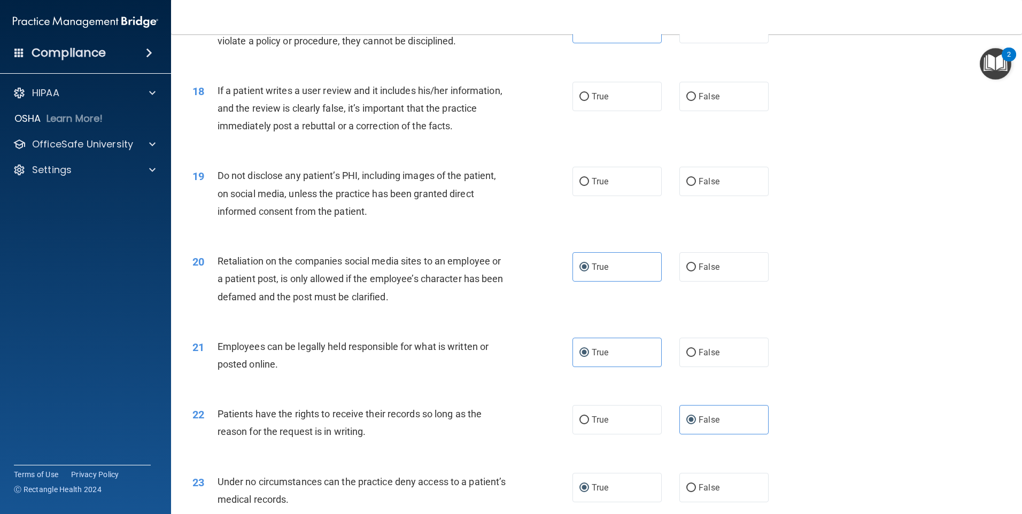
scroll to position [1420, 0]
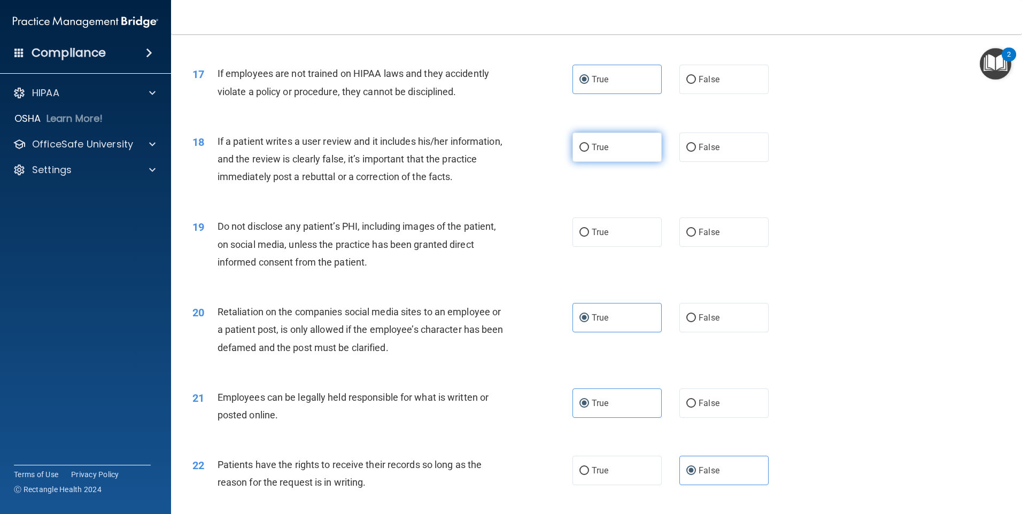
click at [599, 152] on span "True" at bounding box center [600, 147] width 17 height 10
click at [589, 152] on input "True" at bounding box center [584, 148] width 10 height 8
radio input "true"
click at [631, 245] on label "True" at bounding box center [616, 231] width 89 height 29
click at [589, 237] on input "True" at bounding box center [584, 233] width 10 height 8
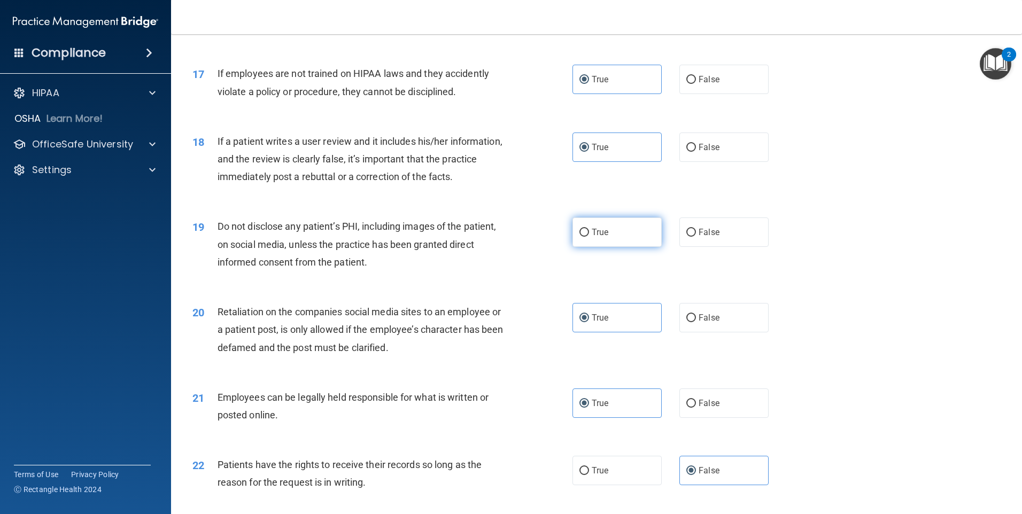
radio input "true"
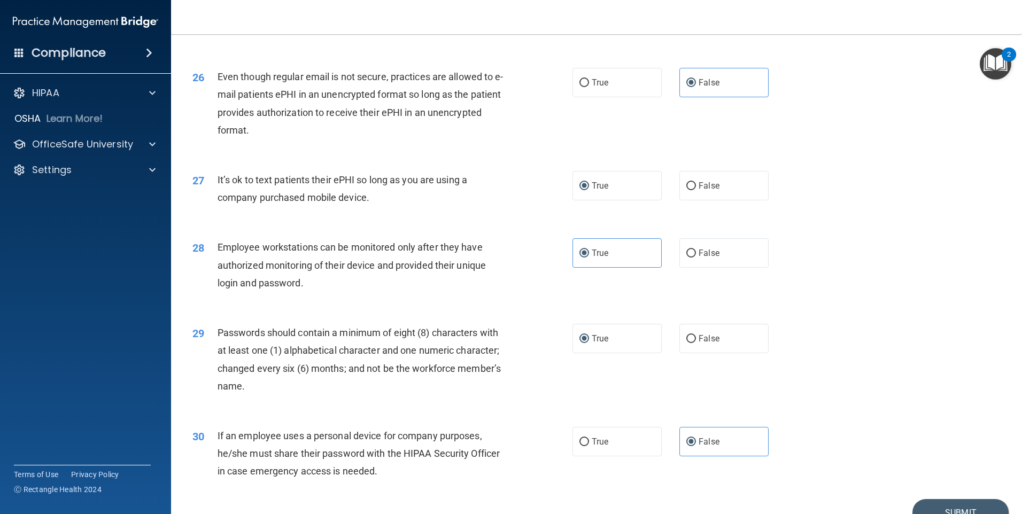
scroll to position [2169, 0]
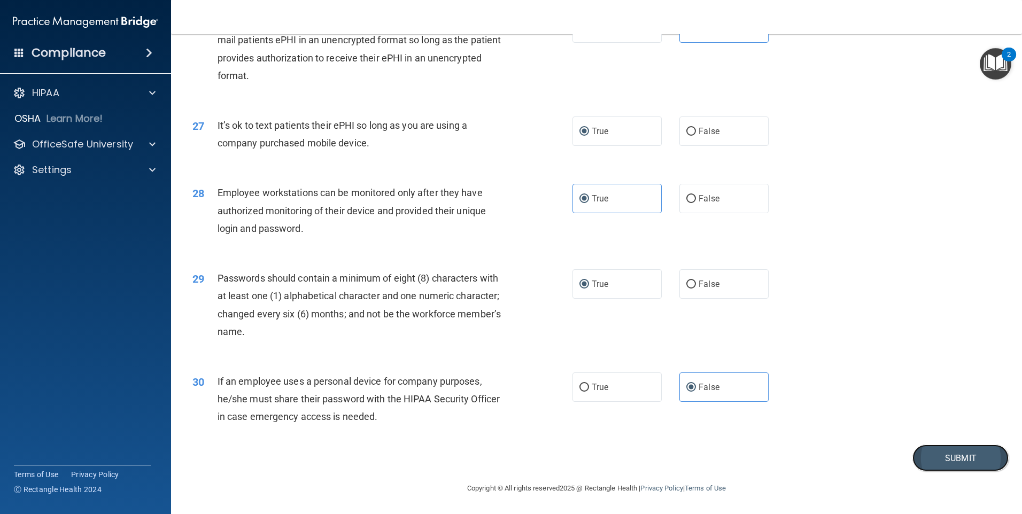
click at [963, 450] on button "Submit" at bounding box center [960, 458] width 96 height 27
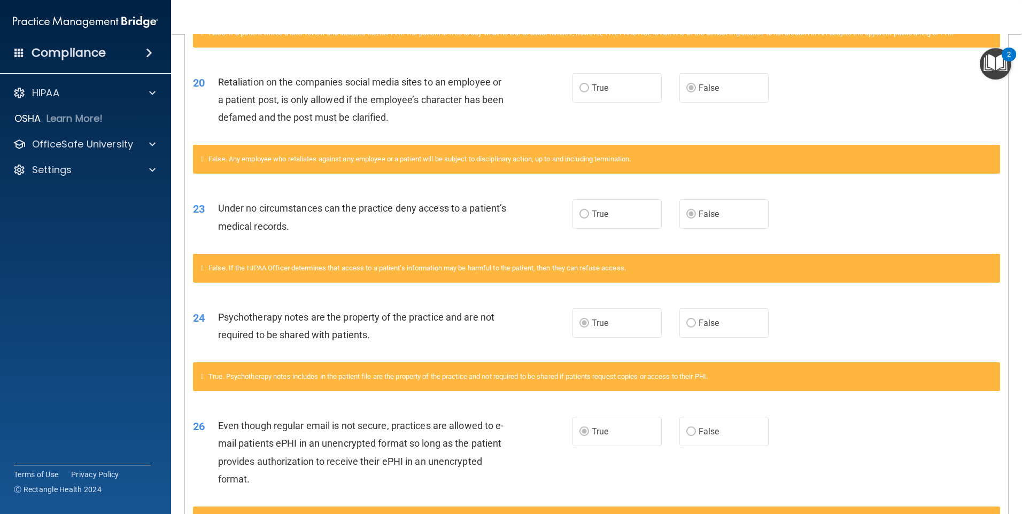
scroll to position [1251, 0]
click at [133, 145] on div "OfficeSafe University" at bounding box center [71, 144] width 133 height 13
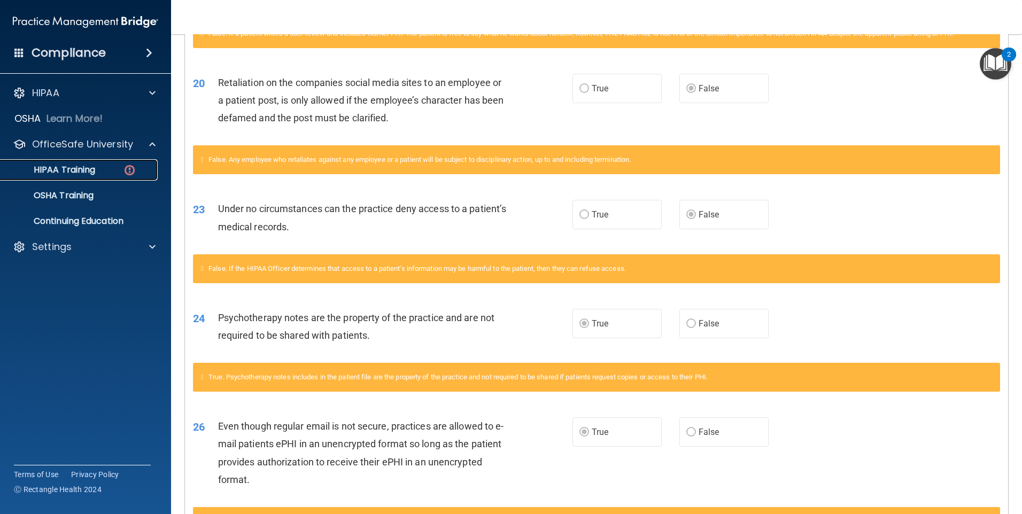
click at [96, 173] on div "HIPAA Training" at bounding box center [80, 170] width 146 height 11
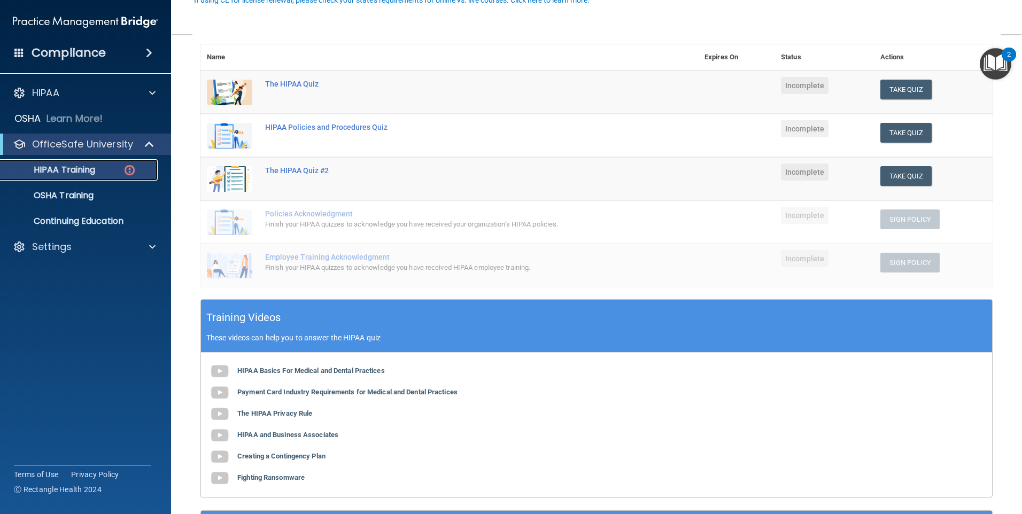
scroll to position [181, 0]
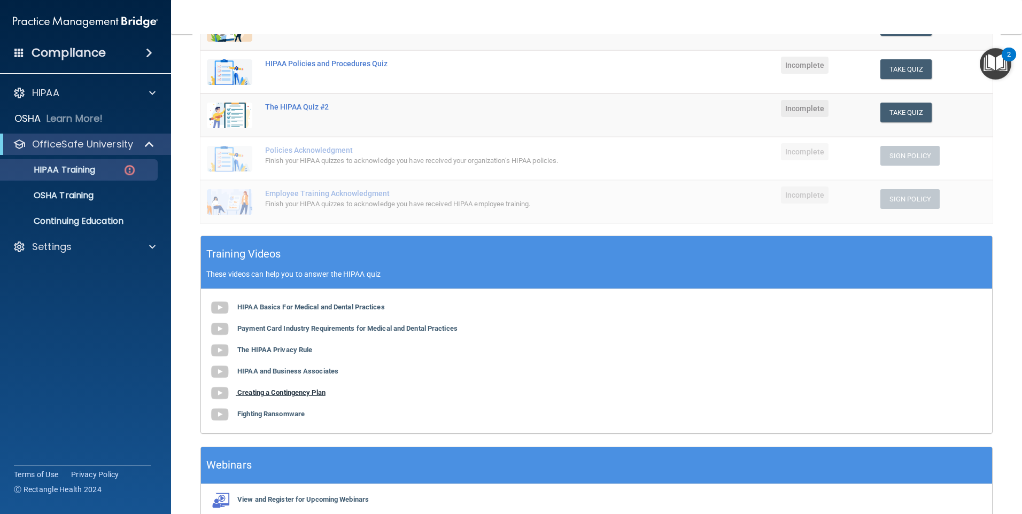
click at [267, 393] on b "Creating a Contingency Plan" at bounding box center [281, 392] width 88 height 8
